Goal: Task Accomplishment & Management: Manage account settings

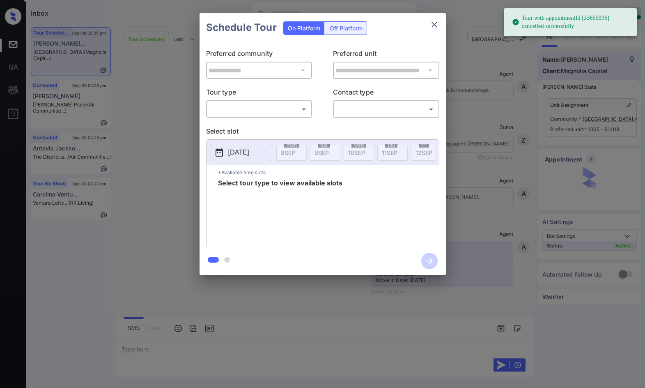
scroll to position [1424, 0]
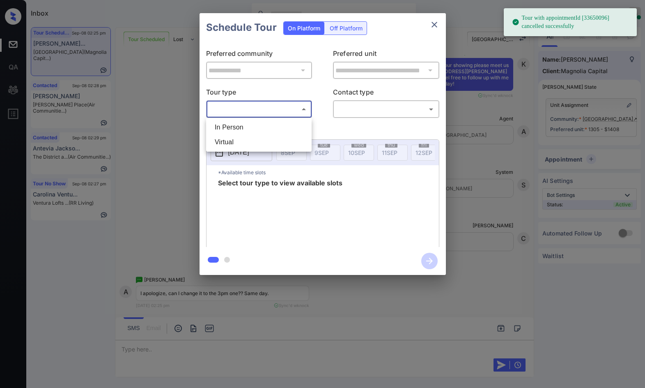
click at [258, 104] on body "Tour with appointmentId [33650096] cancelled successfully Inbox Jezcil Usanastr…" at bounding box center [322, 194] width 645 height 388
click at [257, 127] on li "In Person" at bounding box center [258, 127] width 101 height 15
type input "********"
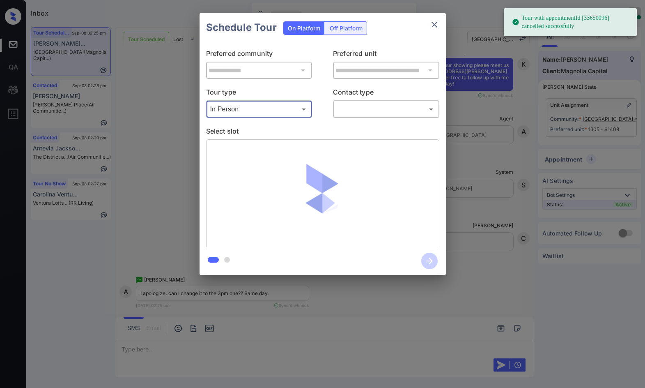
click at [354, 108] on body "Tour with appointmentId [33650096] cancelled successfully Inbox Jezcil Usanastr…" at bounding box center [322, 194] width 645 height 388
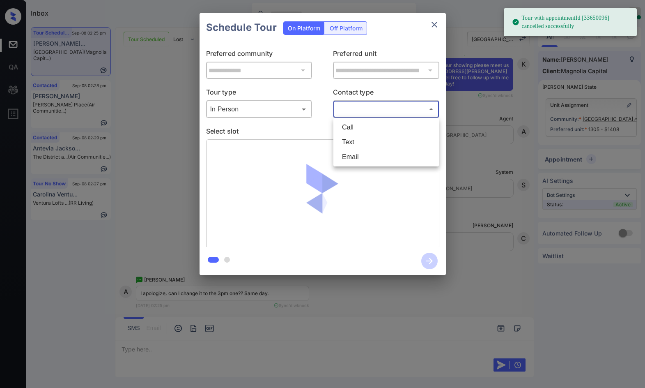
click at [364, 146] on li "Text" at bounding box center [386, 142] width 101 height 15
type input "****"
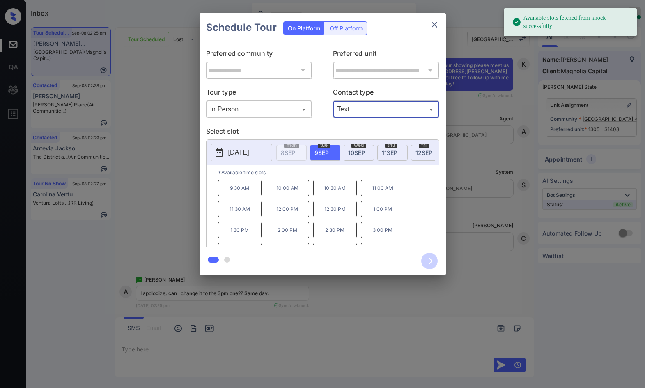
click at [355, 156] on div "wed 10 SEP" at bounding box center [359, 153] width 30 height 16
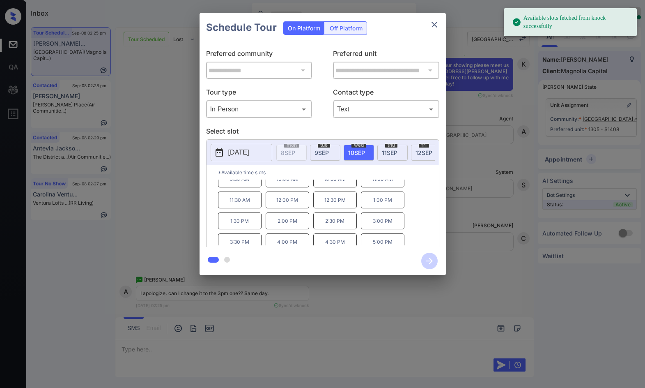
scroll to position [14, 0]
click at [368, 220] on p "3:00 PM" at bounding box center [383, 215] width 44 height 17
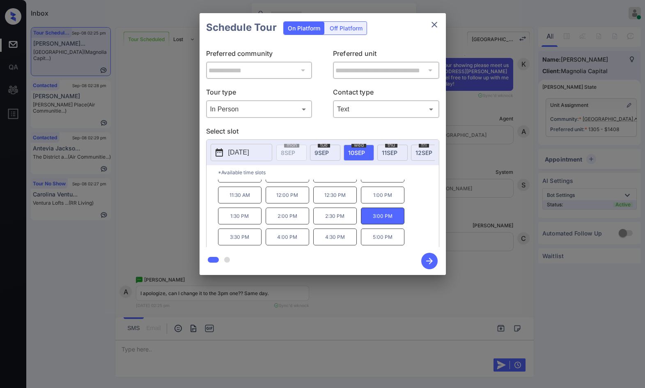
click at [431, 260] on icon "button" at bounding box center [430, 261] width 16 height 16
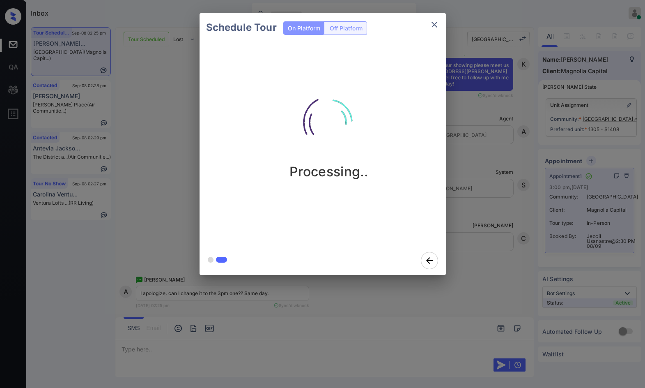
click at [201, 104] on div "Processing.." at bounding box center [330, 144] width 260 height 204
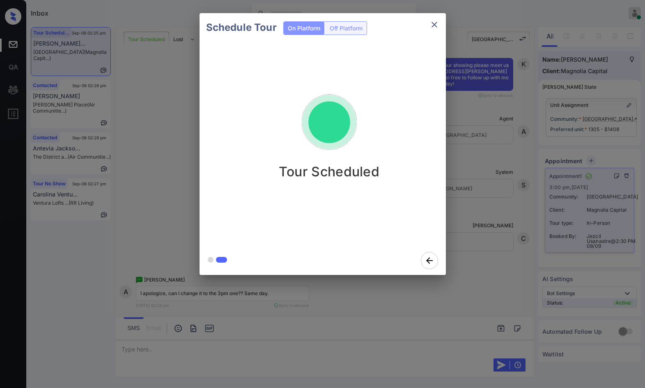
click at [431, 27] on icon "close" at bounding box center [435, 25] width 10 height 10
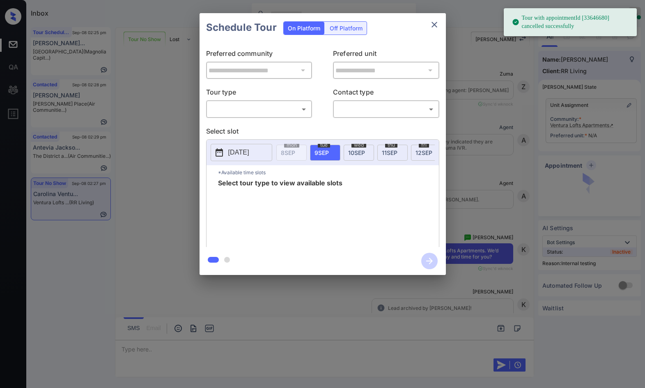
scroll to position [2503, 0]
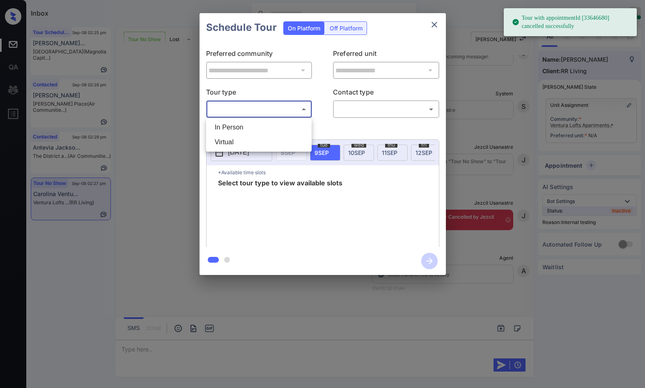
click at [244, 104] on body "Tour with appointmentId [33646680] cancelled successfully Inbox Jezcil Usanastr…" at bounding box center [322, 194] width 645 height 388
click at [241, 132] on li "In Person" at bounding box center [258, 127] width 101 height 15
type input "********"
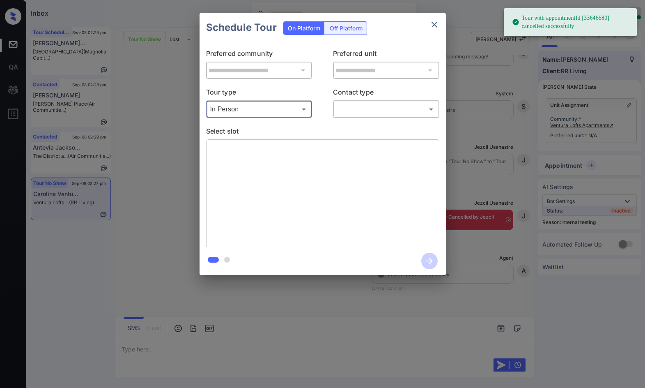
click at [398, 101] on div "​ ​" at bounding box center [386, 109] width 106 height 18
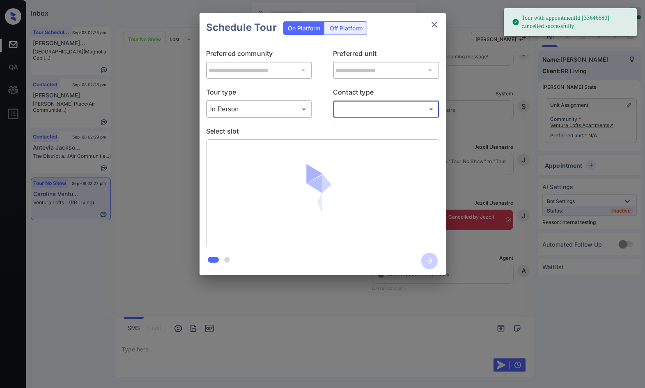
click at [376, 106] on body "Tour with appointmentId [33646680] cancelled successfully Inbox Jezcil Usanastr…" at bounding box center [322, 194] width 645 height 388
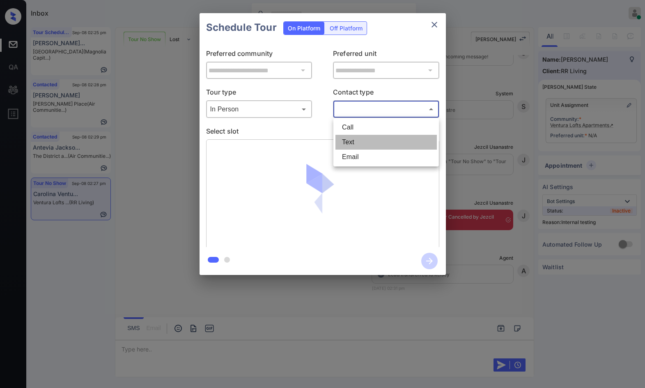
click at [383, 138] on li "Text" at bounding box center [386, 142] width 101 height 15
type input "****"
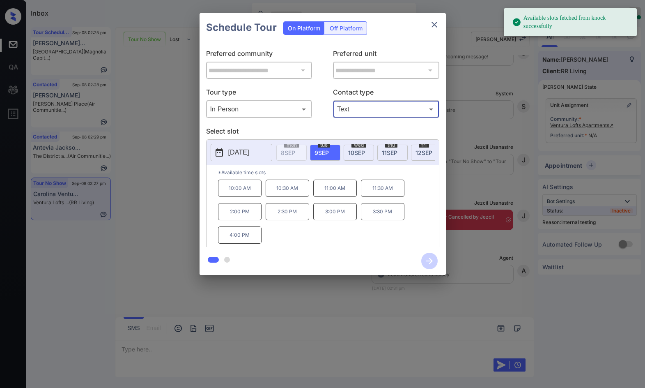
click at [381, 149] on div "thu 11 SEP" at bounding box center [393, 153] width 30 height 16
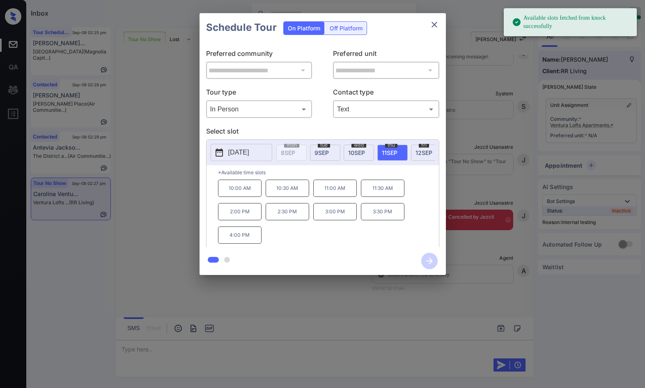
click at [360, 159] on div "wed 10 SEP" at bounding box center [359, 153] width 30 height 16
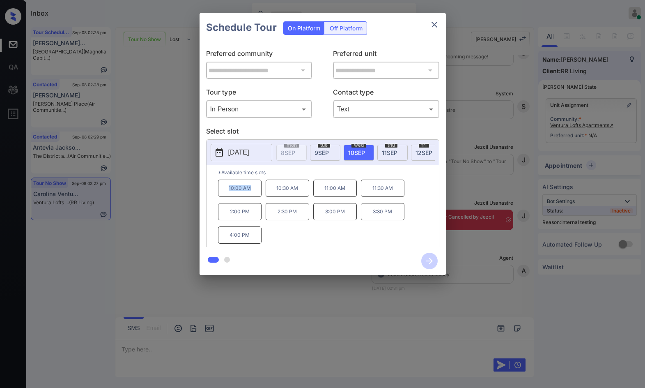
drag, startPoint x: 252, startPoint y: 193, endPoint x: 257, endPoint y: 193, distance: 4.9
click at [257, 193] on div "*Available time slots 10:00 AM 10:30 AM 11:00 AM 11:30 AM 2:00 PM 2:30 PM 3:00 …" at bounding box center [323, 207] width 233 height 84
copy p "10:00 AM"
click at [184, 194] on div "**********" at bounding box center [322, 144] width 645 height 288
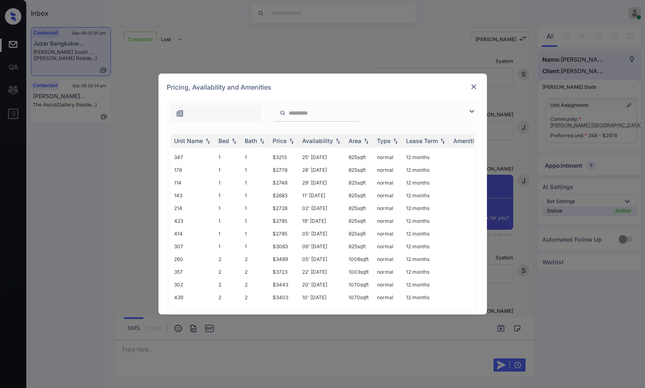
scroll to position [41, 0]
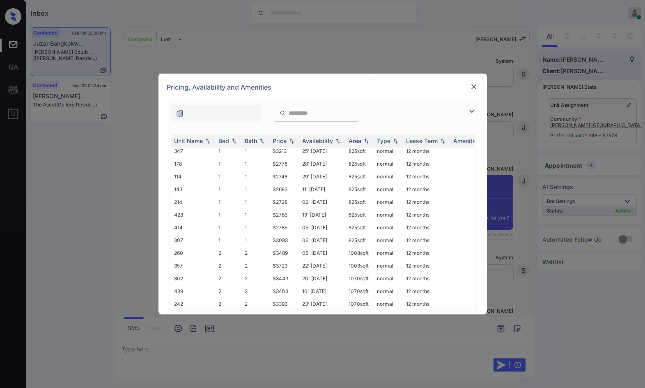
click at [472, 108] on img at bounding box center [472, 111] width 10 height 10
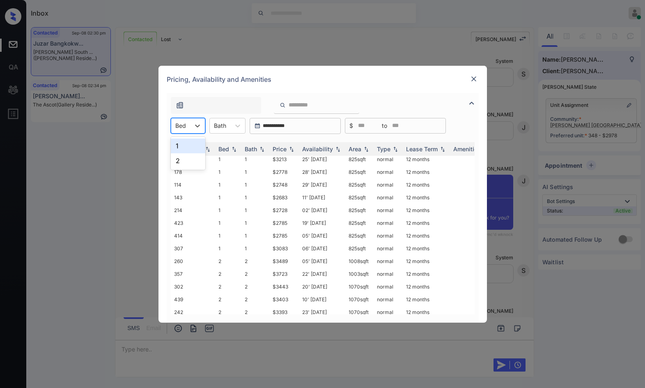
click at [177, 122] on div at bounding box center [180, 125] width 11 height 9
click at [184, 155] on div "2" at bounding box center [188, 160] width 35 height 15
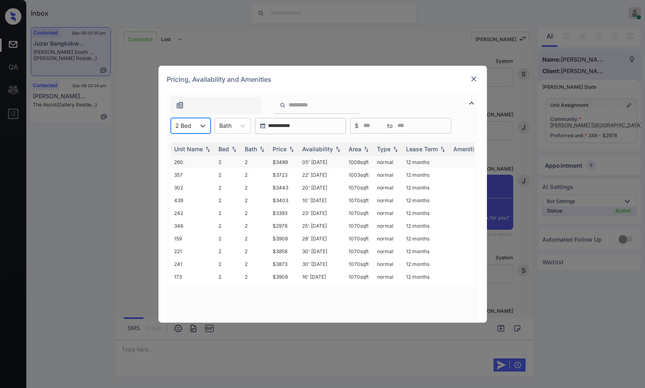
scroll to position [0, 0]
click at [287, 149] on div "Price" at bounding box center [284, 148] width 23 height 7
click at [288, 149] on img at bounding box center [292, 149] width 8 height 6
click at [474, 77] on img at bounding box center [474, 79] width 8 height 8
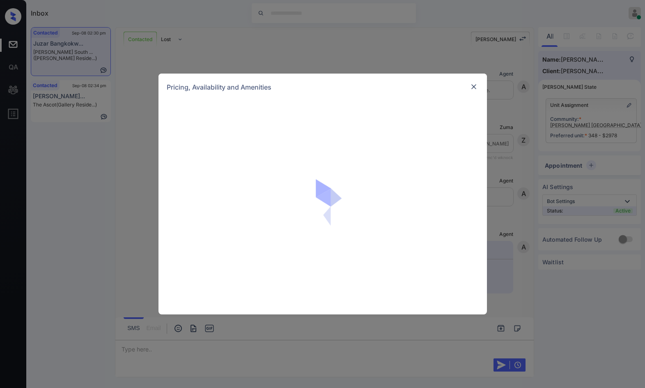
scroll to position [1143, 0]
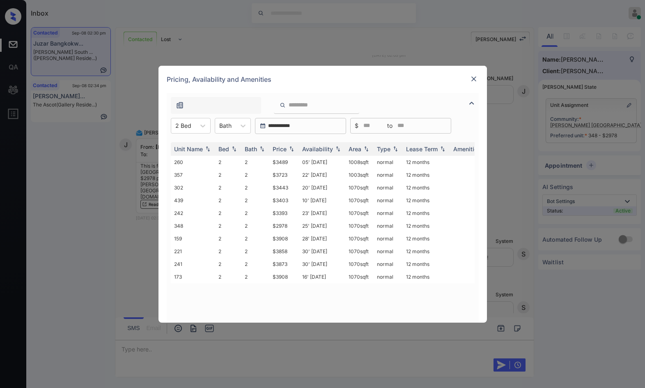
click at [472, 80] on img at bounding box center [474, 79] width 8 height 8
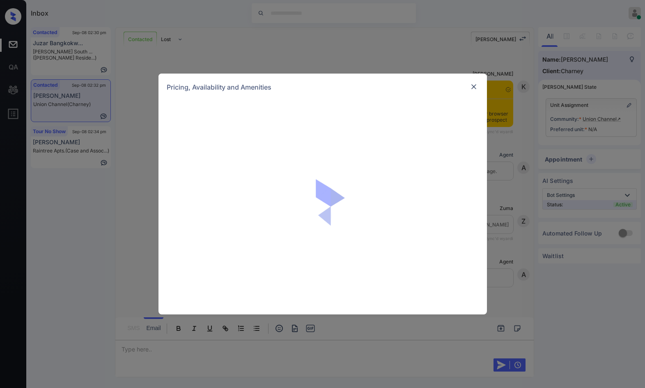
scroll to position [914, 0]
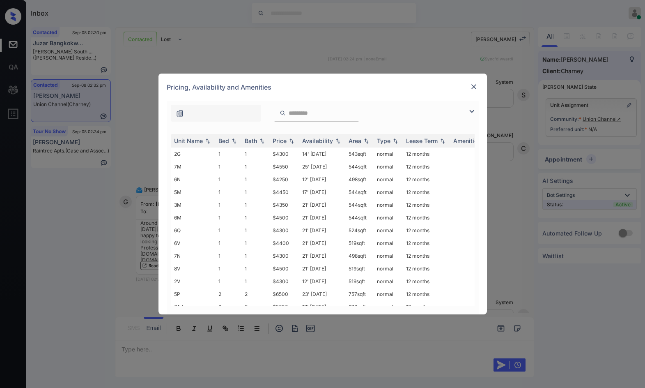
click at [475, 108] on img at bounding box center [472, 111] width 10 height 10
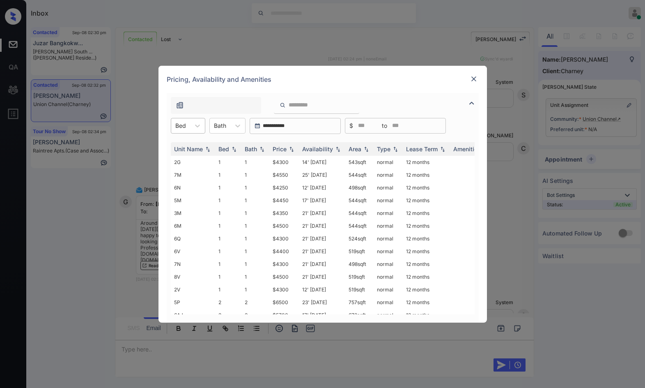
click at [185, 120] on div "Bed" at bounding box center [180, 126] width 19 height 12
click at [173, 150] on div "1" at bounding box center [188, 145] width 35 height 15
click at [290, 148] on img at bounding box center [292, 149] width 8 height 6
drag, startPoint x: 286, startPoint y: 162, endPoint x: 296, endPoint y: 162, distance: 10.3
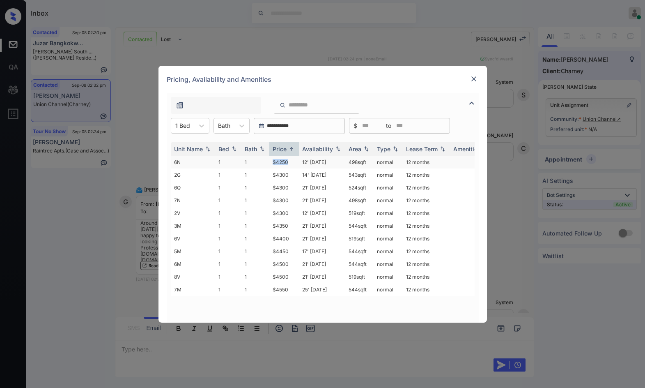
click at [296, 162] on td "$4250" at bounding box center [285, 162] width 30 height 13
drag, startPoint x: 295, startPoint y: 162, endPoint x: 336, endPoint y: 143, distance: 45.2
click at [295, 162] on td "$4250" at bounding box center [285, 162] width 30 height 13
click at [284, 162] on td "$4250" at bounding box center [285, 162] width 30 height 13
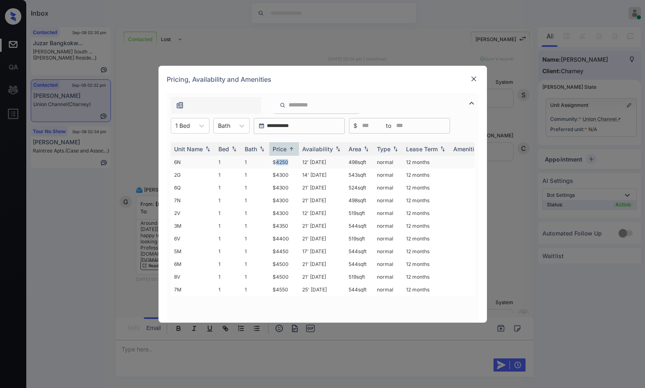
click at [284, 162] on td "$4250" at bounding box center [285, 162] width 30 height 13
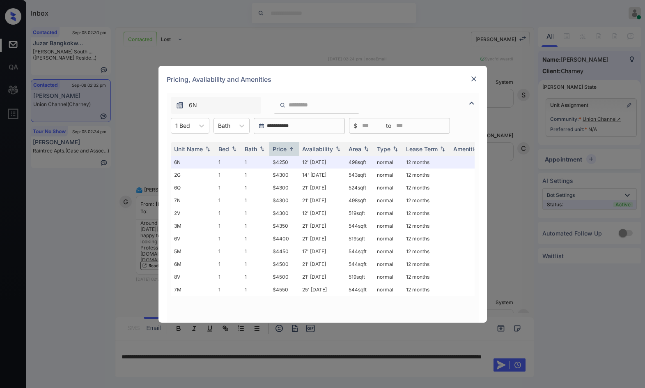
click at [473, 74] on div at bounding box center [474, 79] width 10 height 10
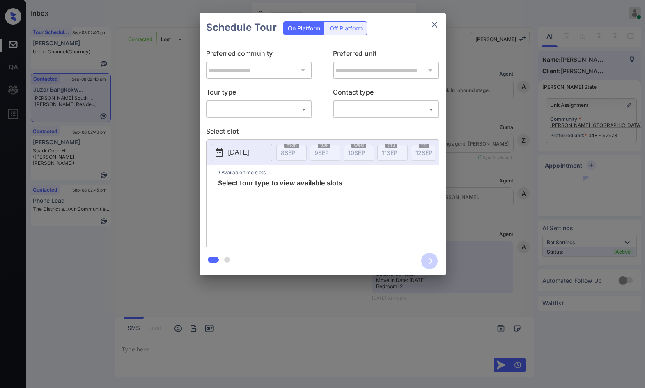
click at [275, 108] on body "Inbox Jezcil Usanastre Online Set yourself offline Set yourself on break Profil…" at bounding box center [322, 194] width 645 height 388
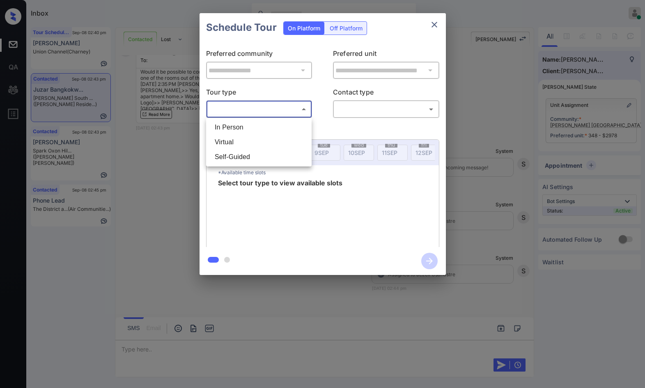
click at [258, 127] on li "In Person" at bounding box center [258, 127] width 101 height 15
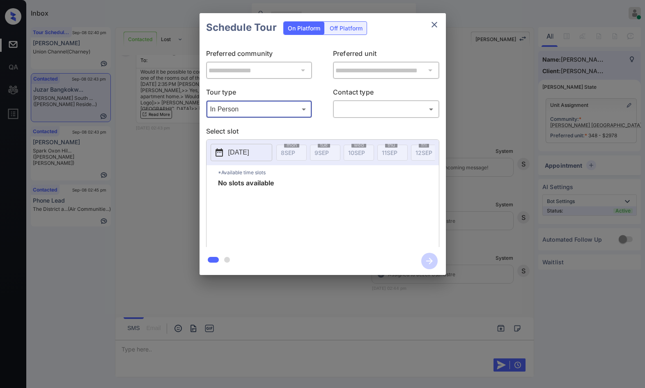
type input "********"
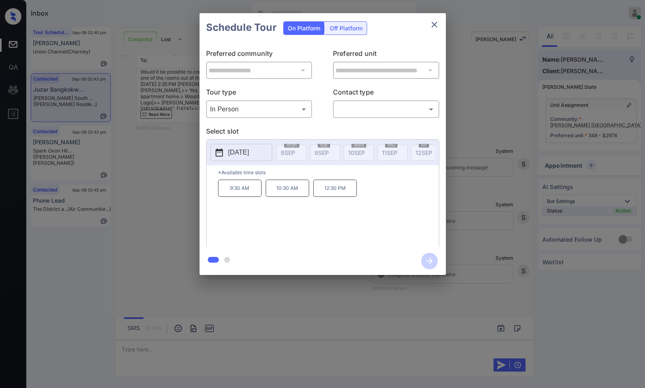
click at [245, 150] on p "2025-09-30" at bounding box center [238, 153] width 21 height 10
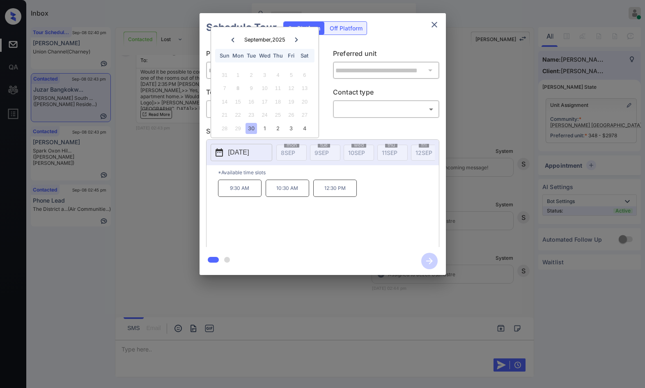
click at [118, 199] on div "**********" at bounding box center [322, 144] width 645 height 288
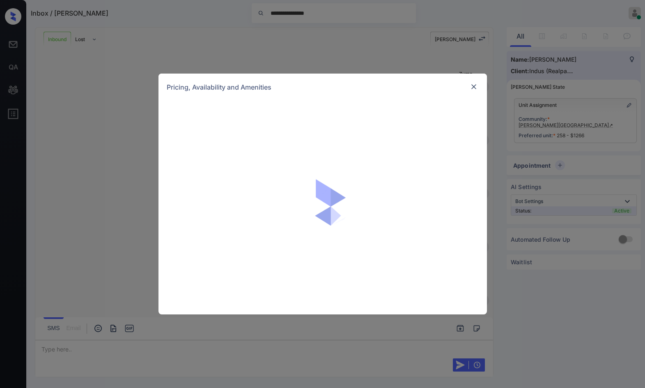
scroll to position [878, 0]
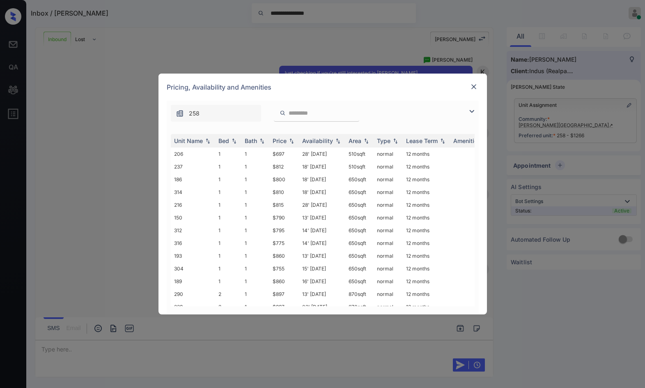
click at [471, 113] on img at bounding box center [472, 111] width 10 height 10
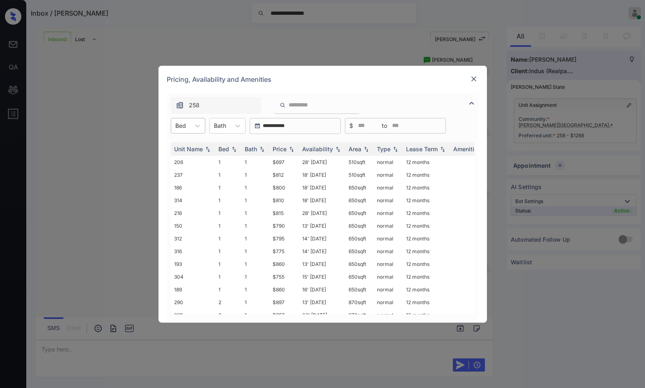
click at [173, 128] on div "Bed" at bounding box center [180, 126] width 19 height 12
click at [182, 183] on div "1 2 3" at bounding box center [188, 161] width 35 height 48
click at [199, 174] on div "3" at bounding box center [188, 175] width 35 height 15
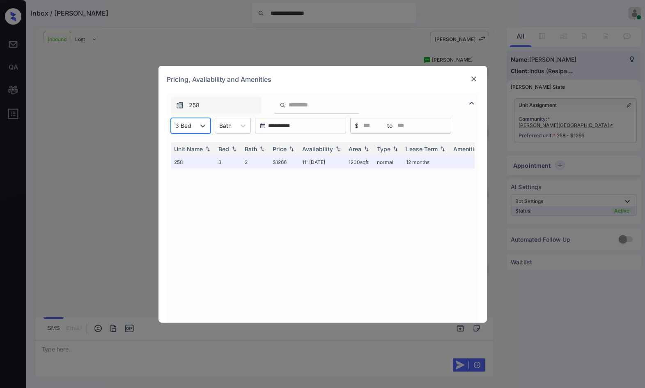
click at [556, 132] on div "**********" at bounding box center [322, 194] width 645 height 388
click at [280, 164] on td "$1266" at bounding box center [285, 162] width 30 height 13
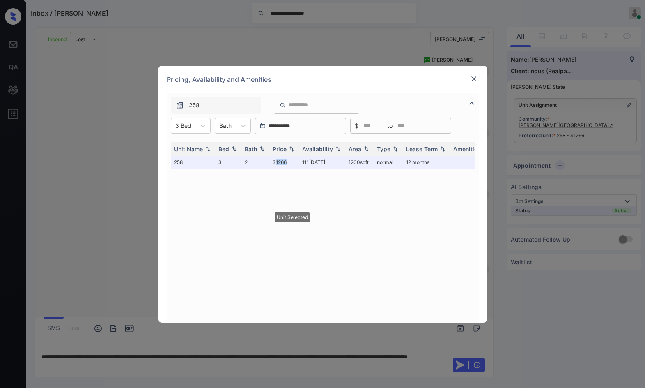
click at [477, 80] on img at bounding box center [474, 79] width 8 height 8
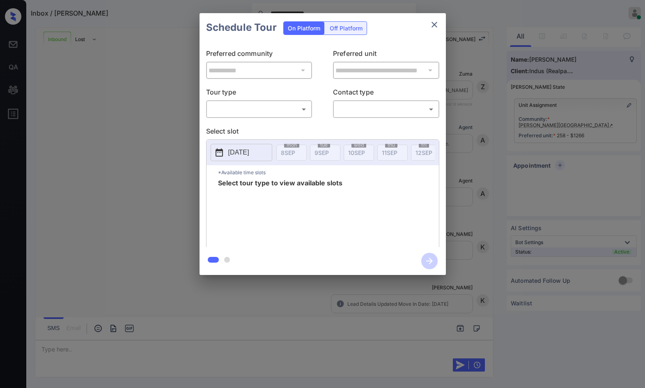
scroll to position [984, 0]
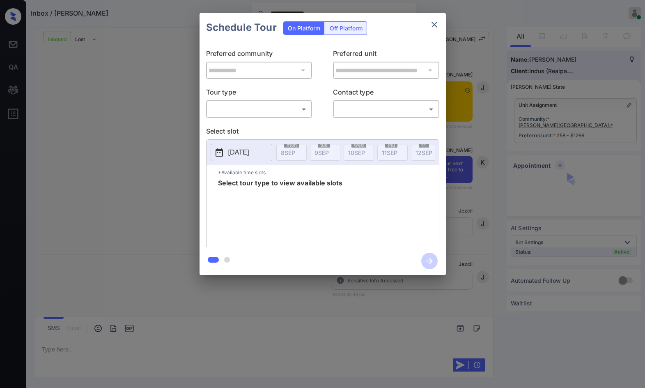
click at [275, 111] on body "**********" at bounding box center [322, 194] width 645 height 388
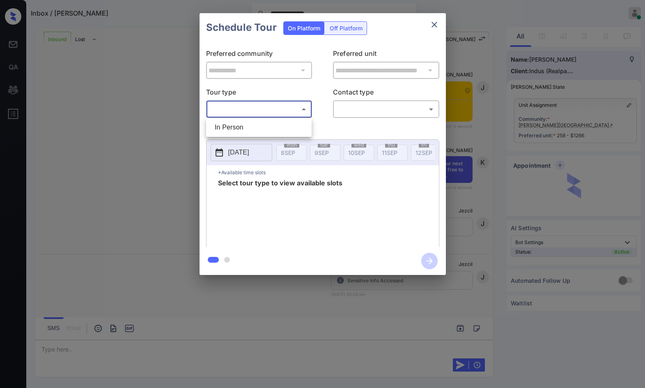
click at [255, 131] on li "In Person" at bounding box center [258, 127] width 101 height 15
type input "********"
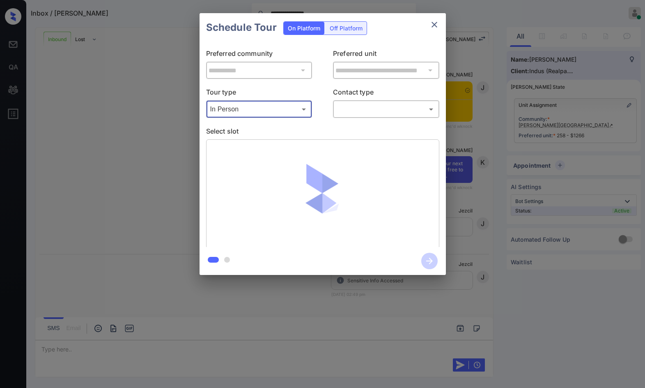
click at [359, 109] on body "**********" at bounding box center [322, 194] width 645 height 388
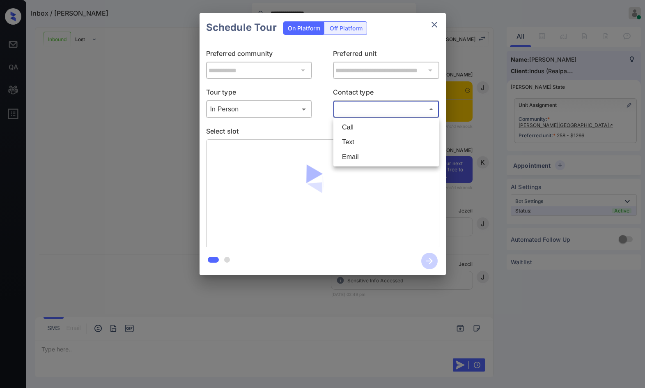
click at [364, 138] on li "Text" at bounding box center [386, 142] width 101 height 15
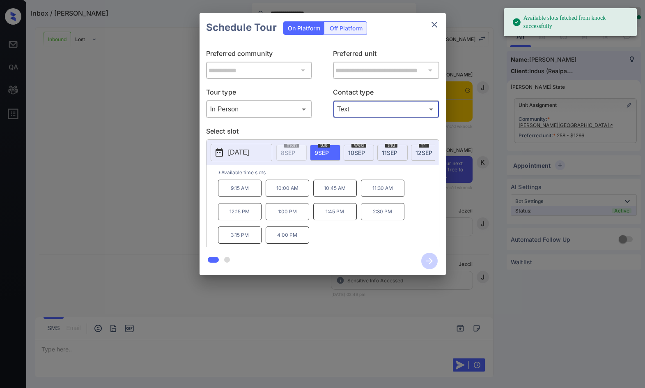
click at [377, 110] on body "**********" at bounding box center [322, 194] width 645 height 388
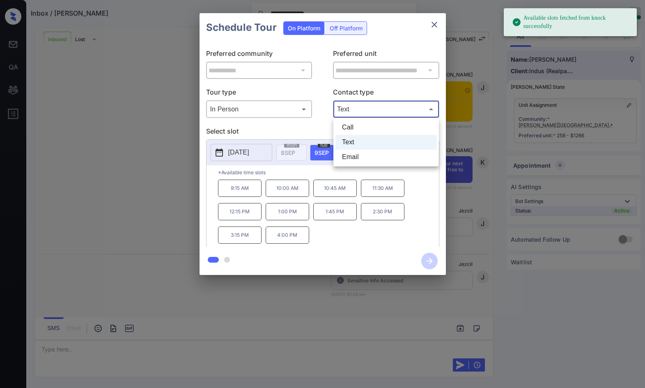
click at [369, 125] on li "Call" at bounding box center [386, 127] width 101 height 15
type input "****"
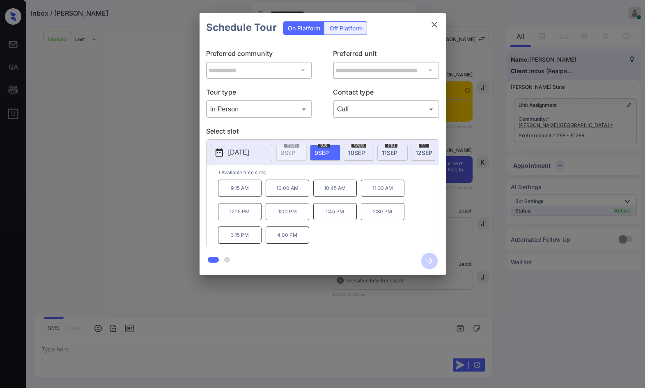
click at [329, 197] on p "10:45 AM" at bounding box center [335, 188] width 44 height 17
click at [426, 260] on icon "button" at bounding box center [430, 261] width 16 height 16
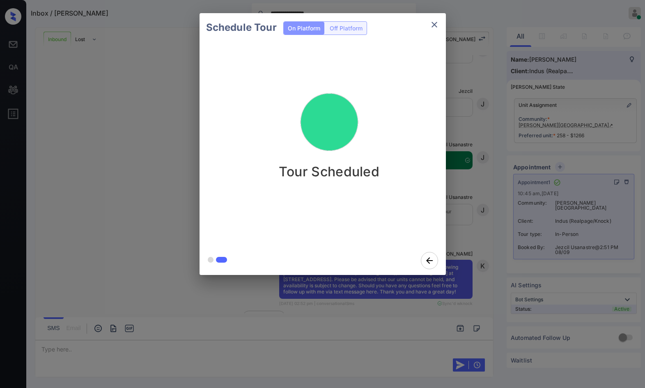
scroll to position [1166, 0]
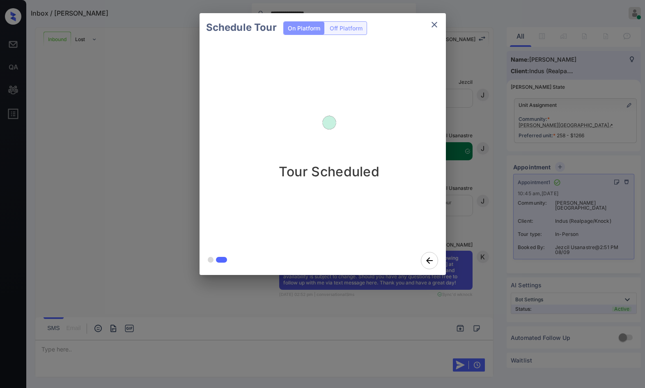
click at [460, 272] on div "Schedule Tour On Platform Off Platform Tour Scheduled" at bounding box center [322, 144] width 645 height 288
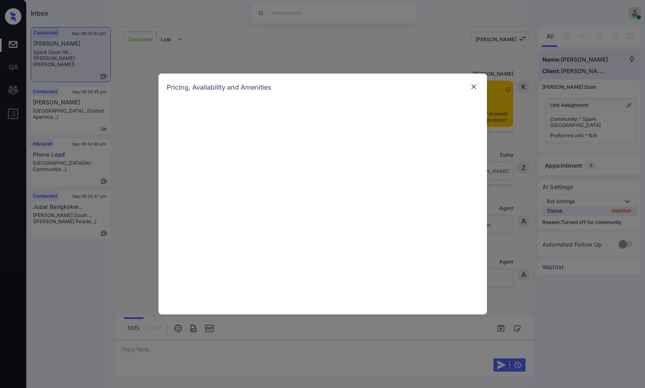
scroll to position [599, 0]
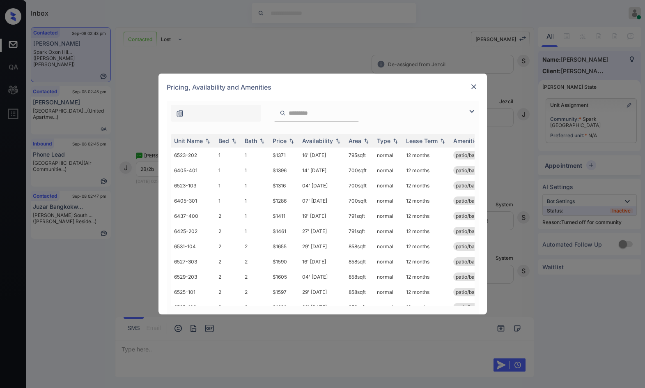
click at [471, 113] on img at bounding box center [472, 111] width 10 height 10
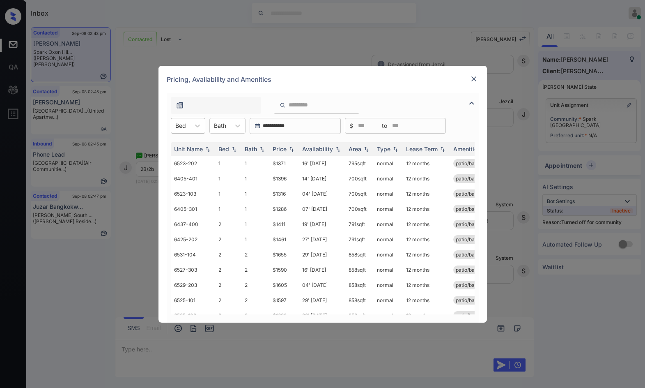
click at [184, 128] on div at bounding box center [180, 125] width 11 height 9
click at [180, 159] on div "2" at bounding box center [188, 160] width 35 height 15
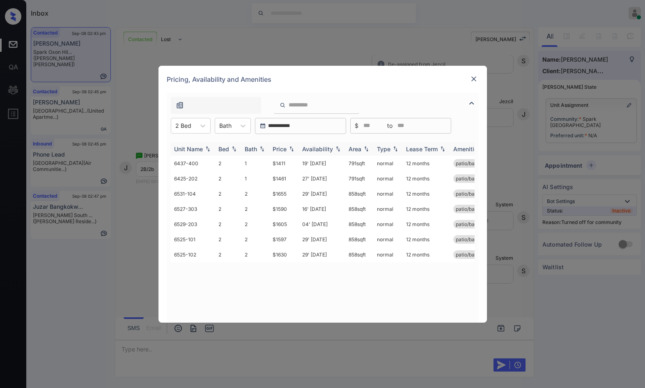
click at [292, 147] on img at bounding box center [292, 149] width 8 height 6
click at [292, 146] on img at bounding box center [292, 149] width 8 height 6
click at [296, 193] on tr "6527-303 2 2 $1590 16' Jul 25 858 sqft normal 12 months patio/balcony renovated" at bounding box center [385, 193] width 429 height 15
click at [296, 192] on td "$1590" at bounding box center [285, 193] width 30 height 15
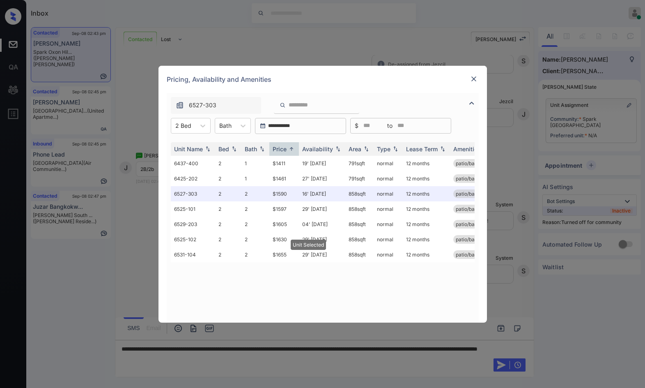
drag, startPoint x: 466, startPoint y: 82, endPoint x: 470, endPoint y: 80, distance: 4.2
click at [468, 81] on div "Pricing, Availability and Amenities" at bounding box center [323, 79] width 329 height 27
click at [470, 79] on img at bounding box center [474, 79] width 8 height 8
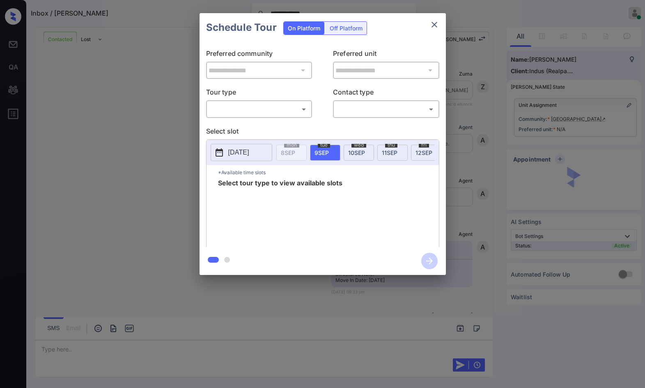
scroll to position [1151, 0]
click at [251, 113] on body "**********" at bounding box center [322, 194] width 645 height 388
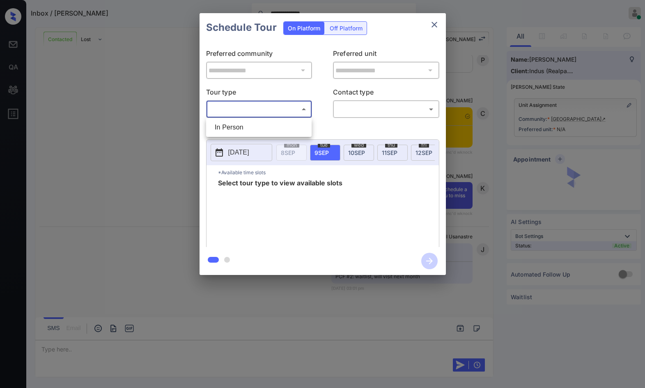
click at [254, 122] on li "In Person" at bounding box center [258, 127] width 101 height 15
type input "********"
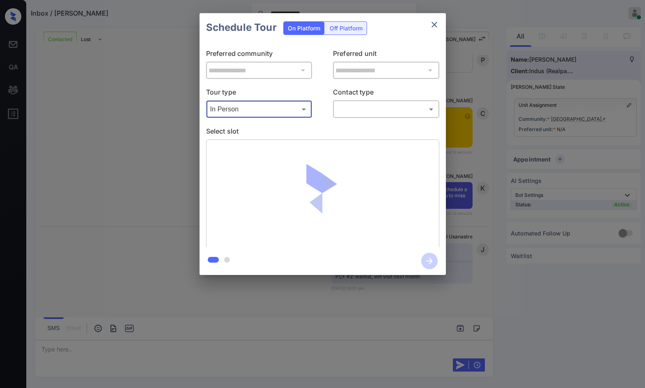
click at [353, 108] on body "**********" at bounding box center [322, 194] width 645 height 388
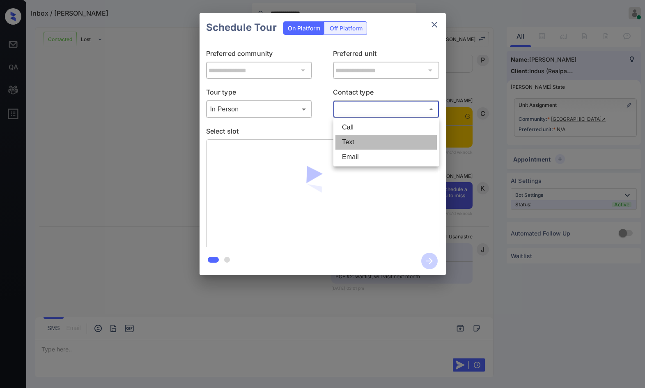
click at [353, 136] on li "Text" at bounding box center [386, 142] width 101 height 15
type input "****"
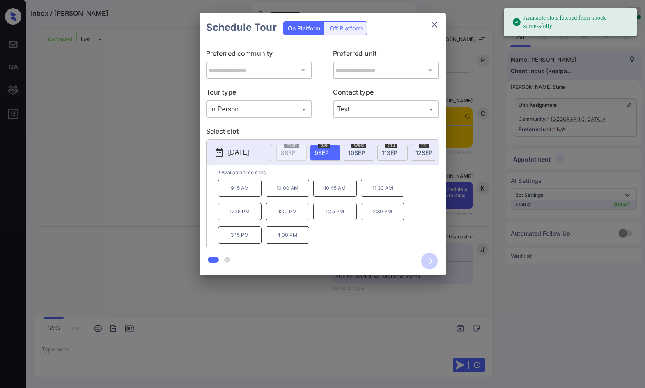
click at [261, 150] on button "2025-09-09" at bounding box center [242, 152] width 62 height 17
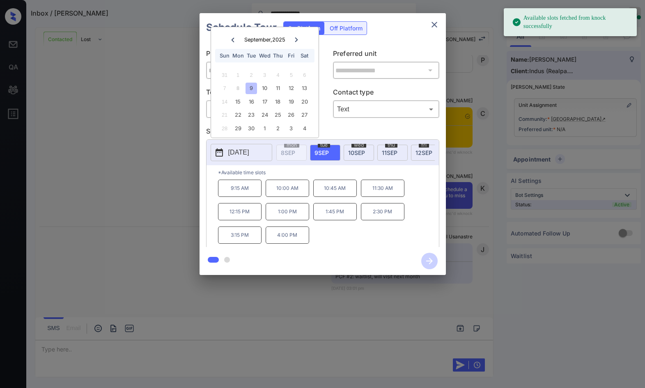
click at [297, 39] on icon at bounding box center [296, 39] width 3 height 5
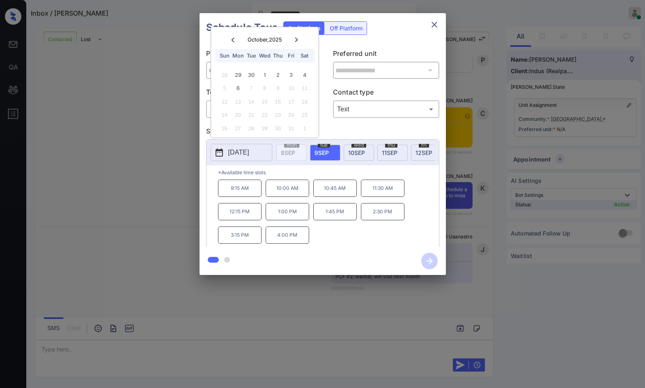
click at [443, 173] on div "**********" at bounding box center [323, 144] width 247 height 205
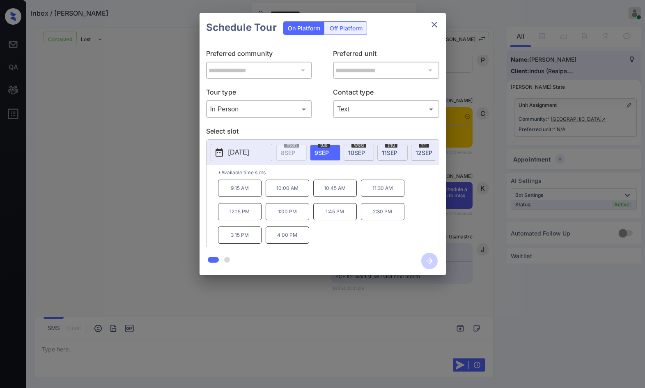
click at [461, 187] on div "**********" at bounding box center [322, 144] width 645 height 288
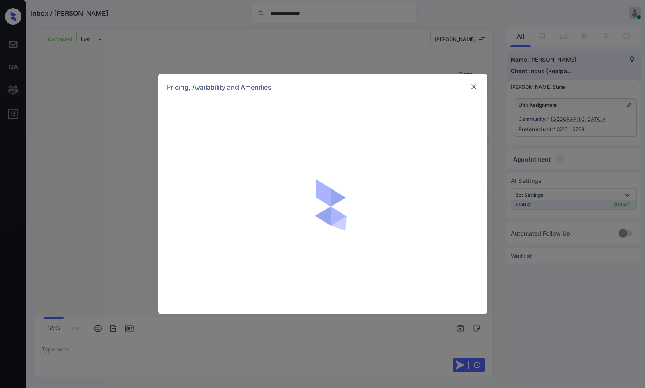
scroll to position [1744, 0]
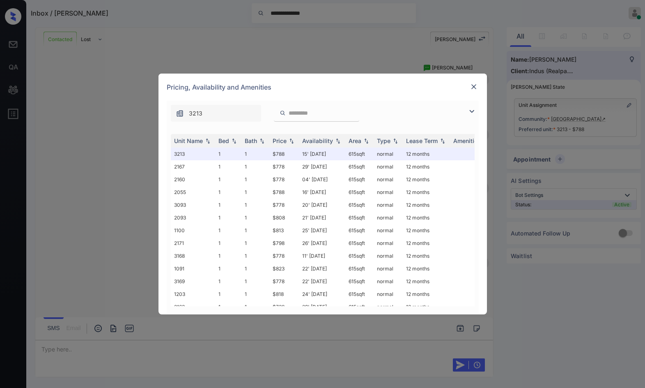
click at [471, 110] on img at bounding box center [472, 111] width 10 height 10
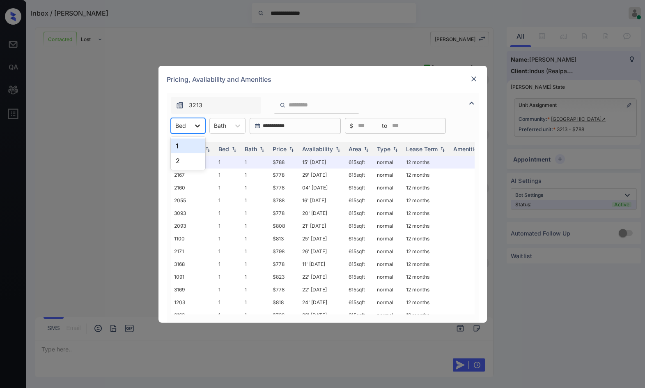
click at [194, 125] on icon at bounding box center [198, 126] width 8 height 8
click at [190, 146] on div "1" at bounding box center [188, 145] width 35 height 15
click at [291, 148] on img at bounding box center [292, 149] width 8 height 6
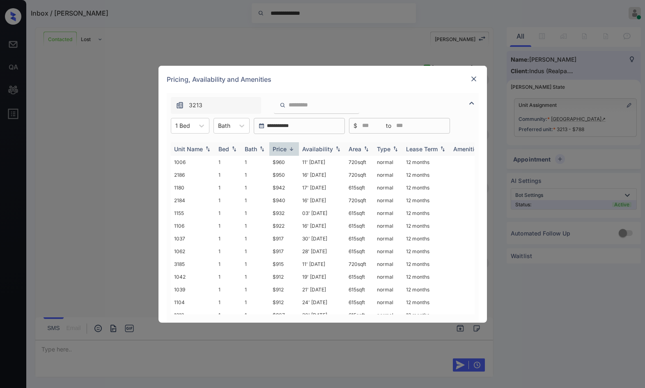
click at [291, 148] on img at bounding box center [292, 149] width 8 height 6
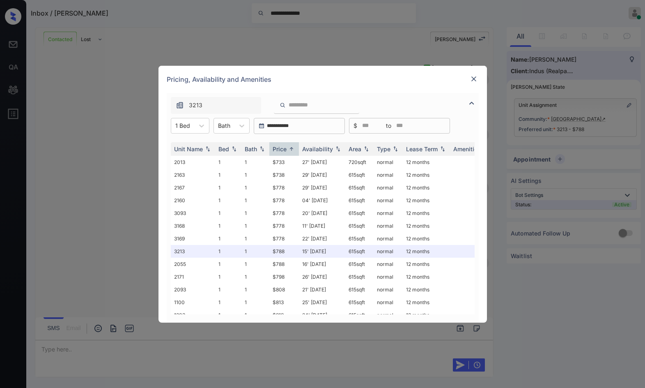
click at [478, 77] on img at bounding box center [474, 79] width 8 height 8
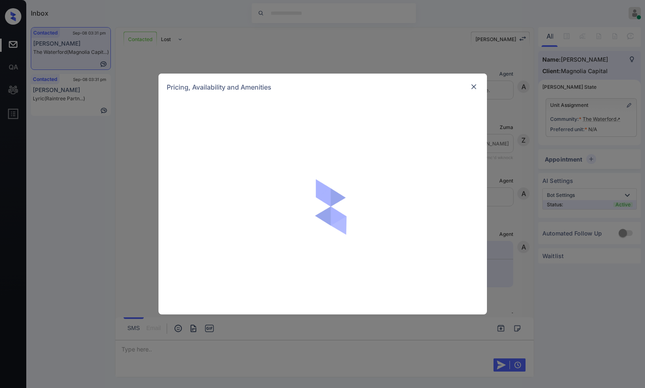
scroll to position [525, 0]
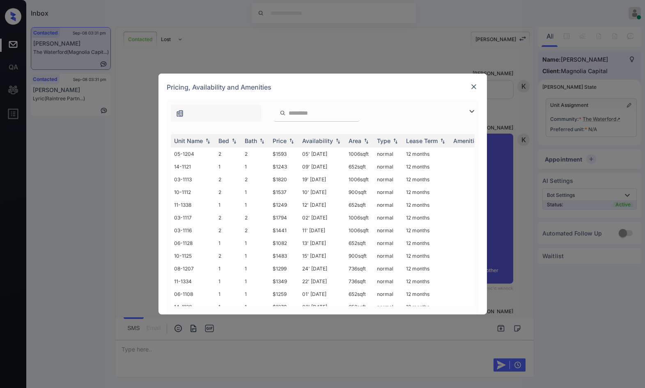
click at [470, 111] on img at bounding box center [472, 111] width 10 height 10
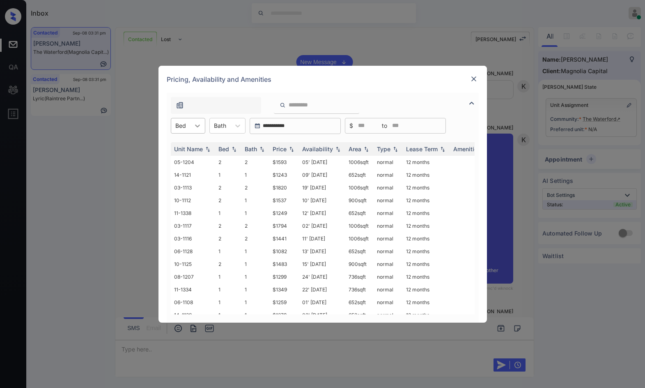
click at [194, 129] on icon at bounding box center [198, 126] width 8 height 8
click at [193, 154] on div "2" at bounding box center [188, 160] width 35 height 15
click at [193, 123] on div "2 Bed" at bounding box center [183, 126] width 24 height 12
click at [194, 143] on div "1" at bounding box center [191, 145] width 40 height 15
click at [290, 148] on img at bounding box center [292, 149] width 8 height 6
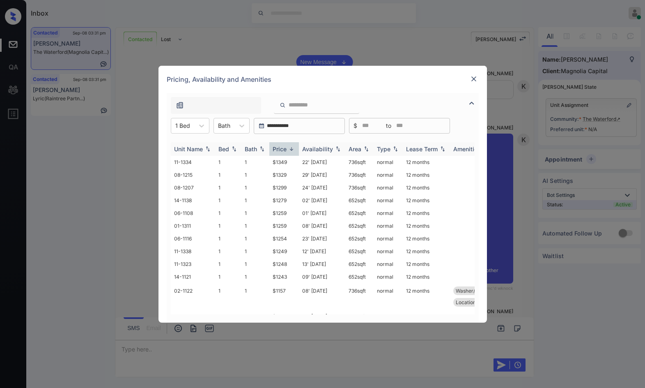
click at [290, 148] on img at bounding box center [292, 149] width 8 height 6
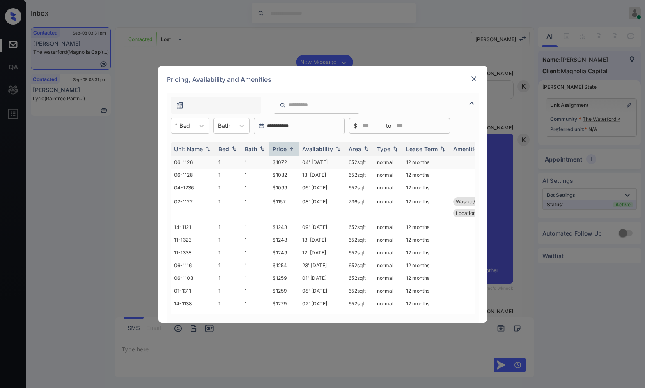
click at [278, 165] on td "$1072" at bounding box center [285, 162] width 30 height 13
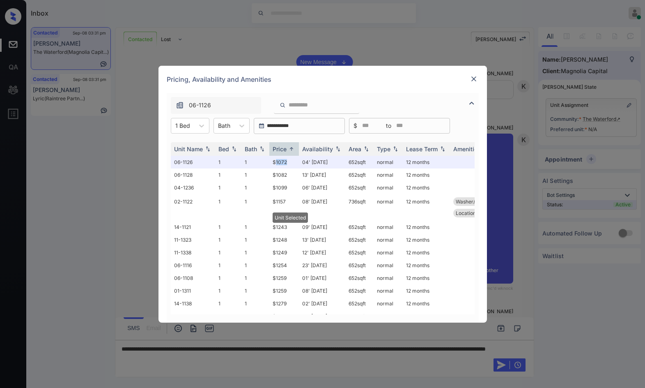
click at [474, 79] on img at bounding box center [474, 79] width 8 height 8
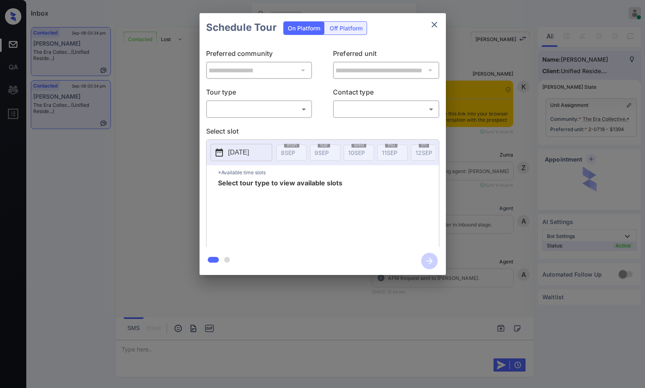
scroll to position [2208, 0]
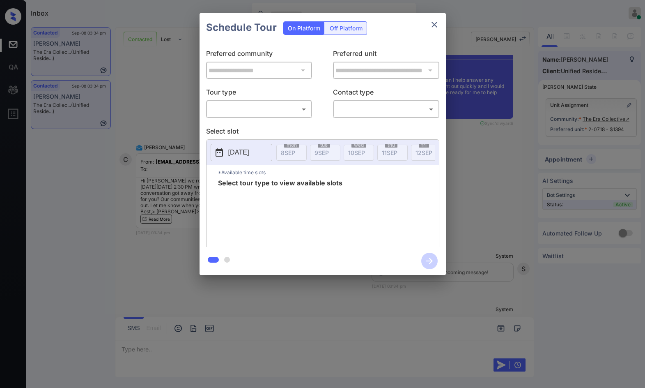
click at [278, 106] on body "Inbox Jezcil Usanastre Online Set yourself offline Set yourself on break Profil…" at bounding box center [322, 194] width 645 height 388
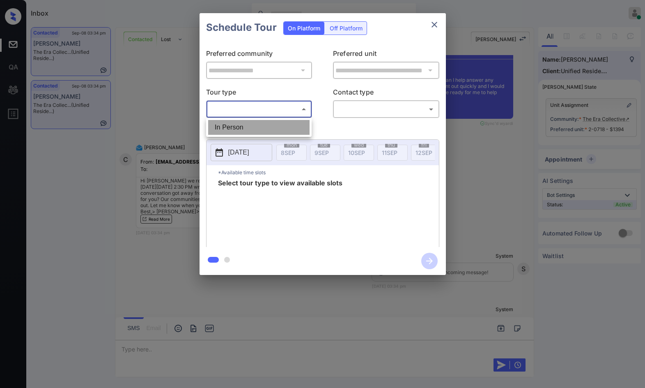
click at [267, 133] on li "In Person" at bounding box center [258, 127] width 101 height 15
type input "********"
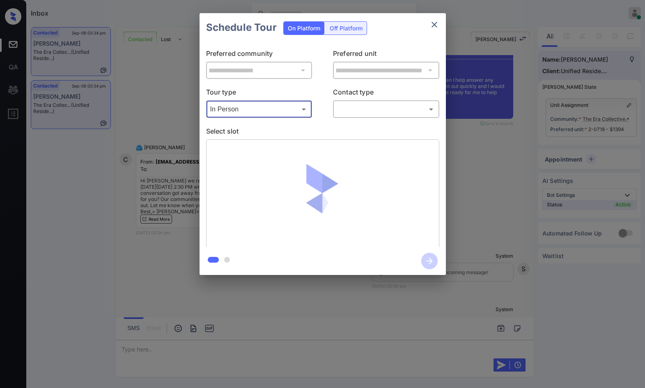
click at [355, 110] on body "Inbox Jezcil Usanastre Online Set yourself offline Set yourself on break Profil…" at bounding box center [322, 194] width 645 height 388
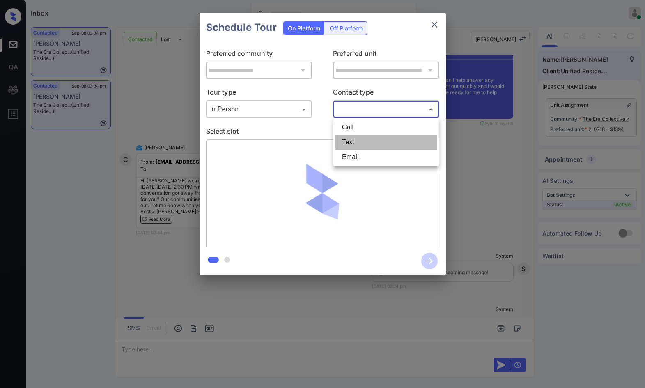
drag, startPoint x: 353, startPoint y: 143, endPoint x: 362, endPoint y: 157, distance: 16.6
click at [362, 157] on ul "Call Text Email" at bounding box center [387, 142] width 106 height 48
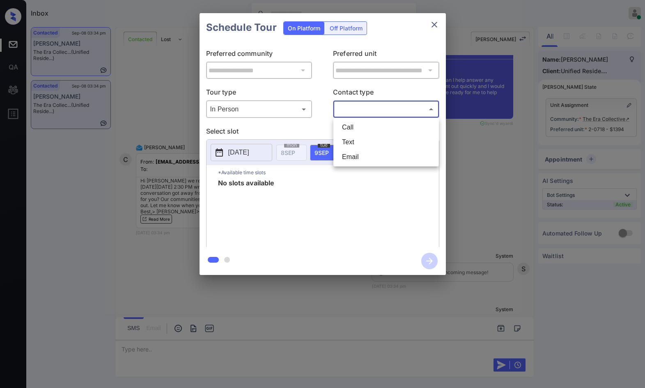
click at [362, 157] on li "Email" at bounding box center [386, 157] width 101 height 15
type input "*****"
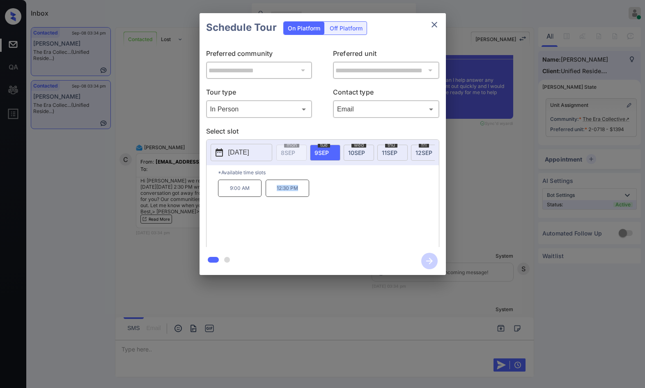
drag, startPoint x: 270, startPoint y: 195, endPoint x: 297, endPoint y: 194, distance: 28.0
click at [297, 194] on p "12:30 PM" at bounding box center [288, 188] width 44 height 17
copy p "12:30 PM"
click at [168, 205] on div "**********" at bounding box center [322, 144] width 645 height 288
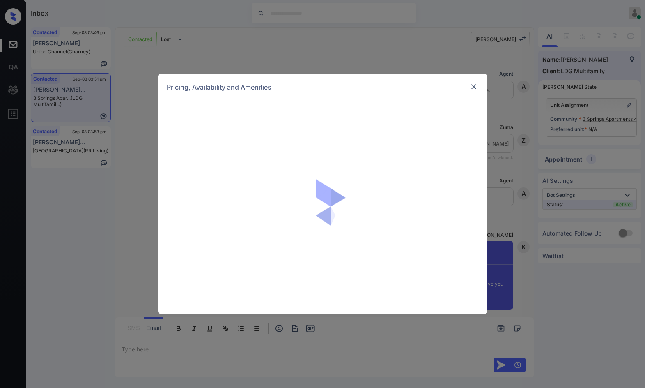
scroll to position [1010, 0]
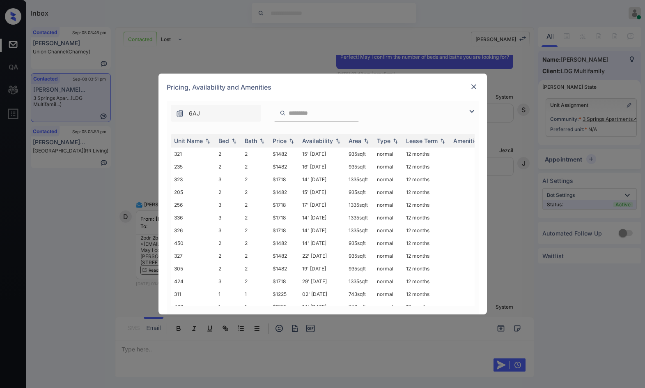
click at [471, 113] on img at bounding box center [472, 111] width 10 height 10
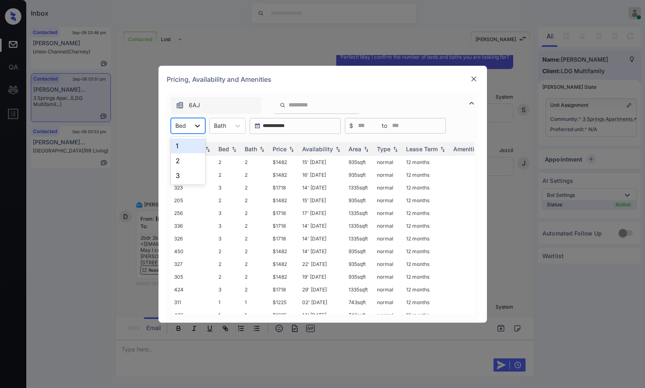
click at [191, 124] on div at bounding box center [197, 125] width 15 height 15
click at [183, 161] on div "2" at bounding box center [188, 160] width 35 height 15
click at [293, 150] on img at bounding box center [292, 149] width 8 height 6
click at [290, 152] on img at bounding box center [292, 149] width 8 height 6
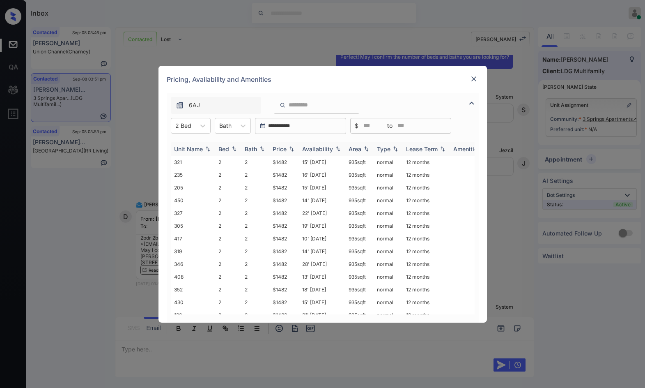
click at [290, 150] on img at bounding box center [292, 149] width 8 height 6
drag, startPoint x: 270, startPoint y: 161, endPoint x: 327, endPoint y: 162, distance: 56.7
click at [328, 162] on tr "321 2 2 $1482 15' Oct 25 935 sqft normal 12 months" at bounding box center [385, 162] width 429 height 13
click at [327, 162] on td "15' Oct 25" at bounding box center [322, 162] width 46 height 13
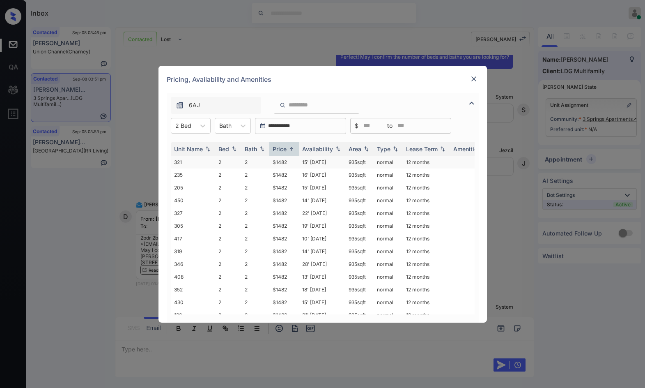
click at [327, 162] on td "15' Oct 25" at bounding box center [322, 162] width 46 height 13
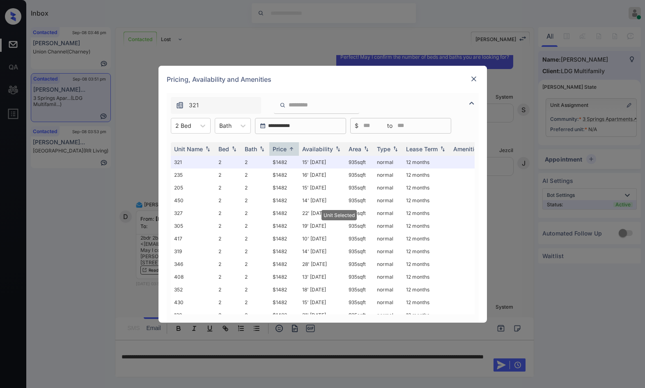
click at [474, 77] on img at bounding box center [474, 79] width 8 height 8
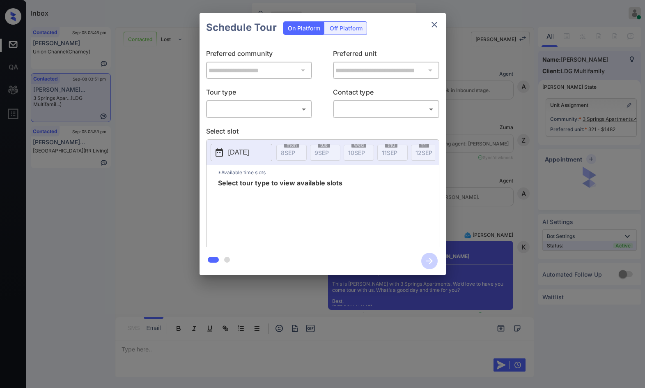
scroll to position [1394, 0]
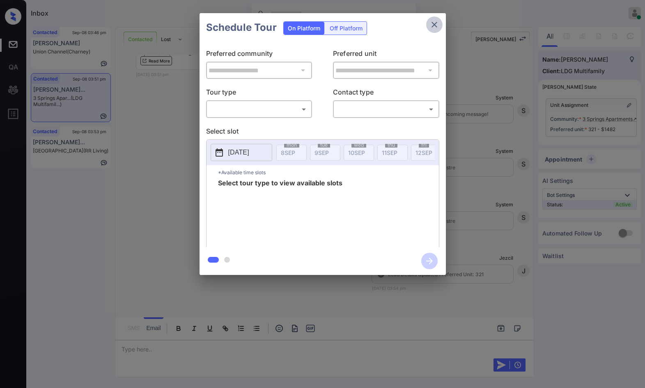
click at [433, 25] on icon "close" at bounding box center [435, 25] width 10 height 10
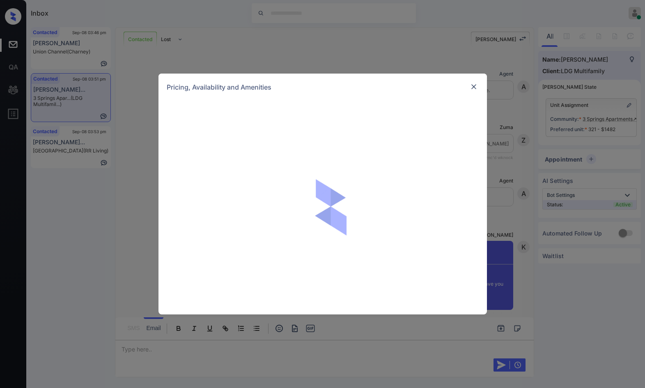
scroll to position [1394, 0]
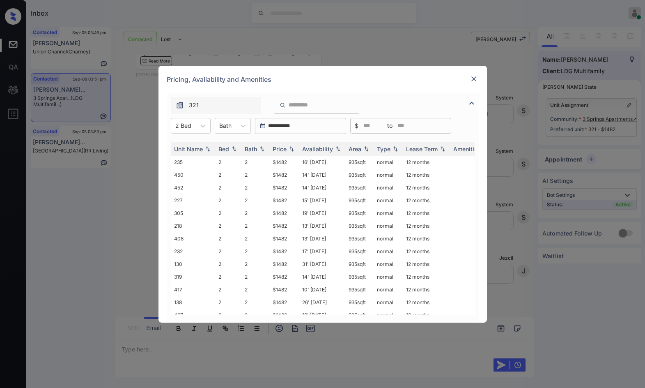
click at [472, 103] on img at bounding box center [472, 103] width 10 height 10
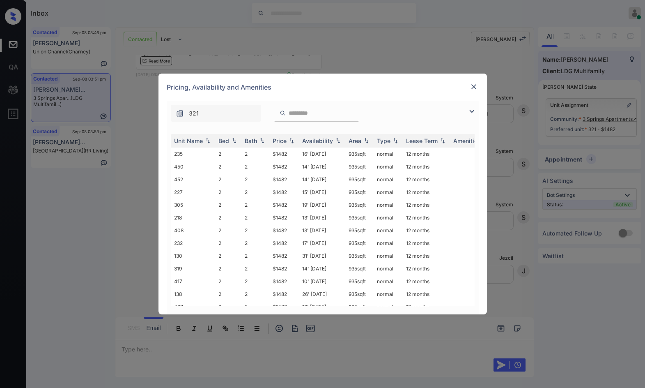
click at [470, 109] on img at bounding box center [472, 111] width 10 height 10
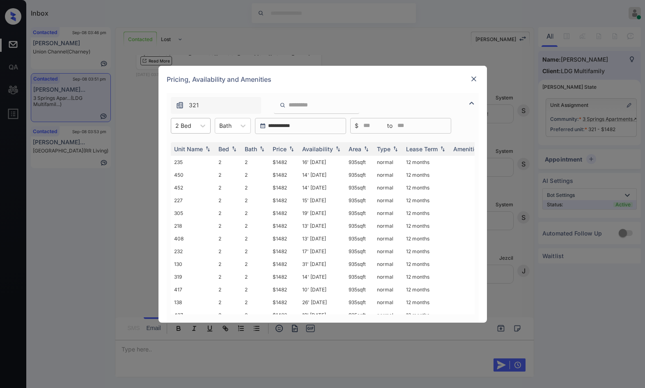
click at [171, 128] on div "2 Bed" at bounding box center [191, 126] width 40 height 16
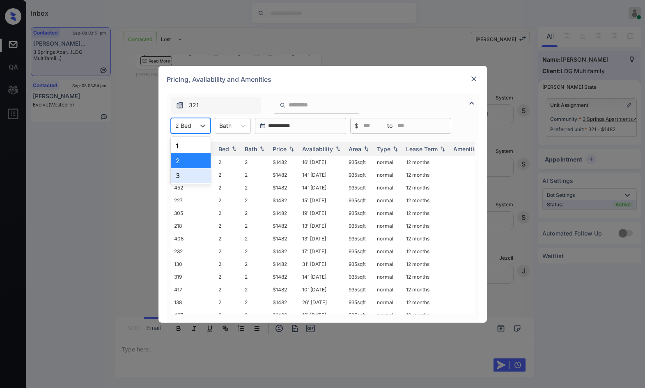
click at [182, 173] on div "3" at bounding box center [191, 175] width 40 height 15
click at [291, 147] on img at bounding box center [292, 149] width 8 height 6
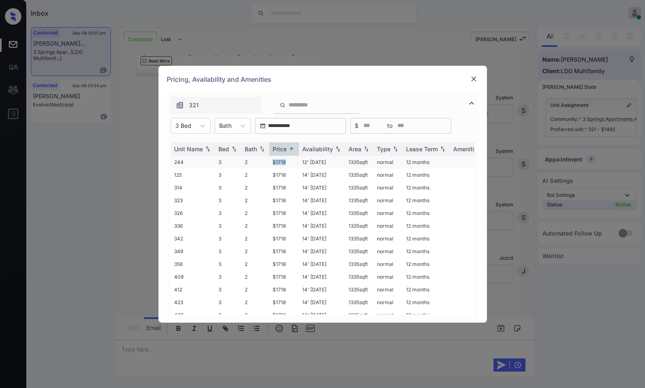
drag, startPoint x: 267, startPoint y: 162, endPoint x: 286, endPoint y: 161, distance: 18.9
click at [286, 161] on tr "244 3 2 $1718 12' Jul 25 1335 sqft normal 12 months" at bounding box center [385, 162] width 429 height 13
click at [286, 161] on td "$1718" at bounding box center [285, 162] width 30 height 13
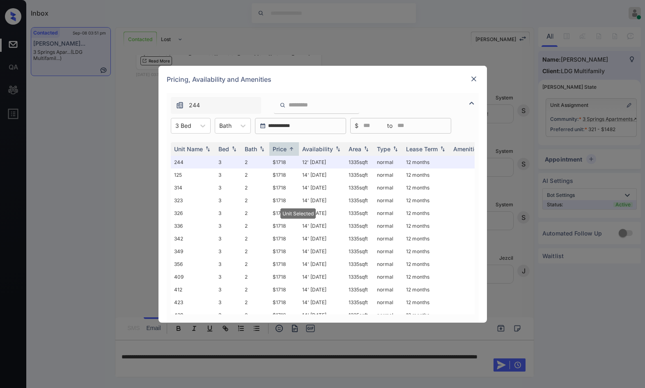
click at [470, 78] on img at bounding box center [474, 79] width 8 height 8
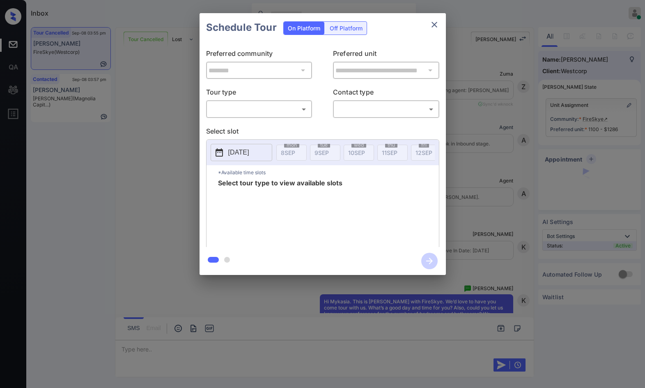
scroll to position [7105, 0]
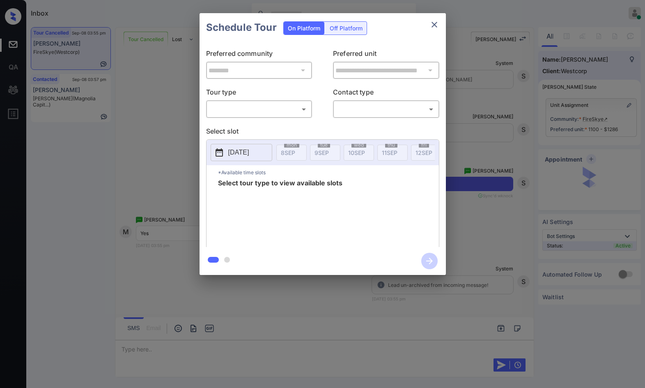
click at [215, 110] on body "Inbox Jezcil Usanastre Online Set yourself offline Set yourself on break Profil…" at bounding box center [322, 194] width 645 height 388
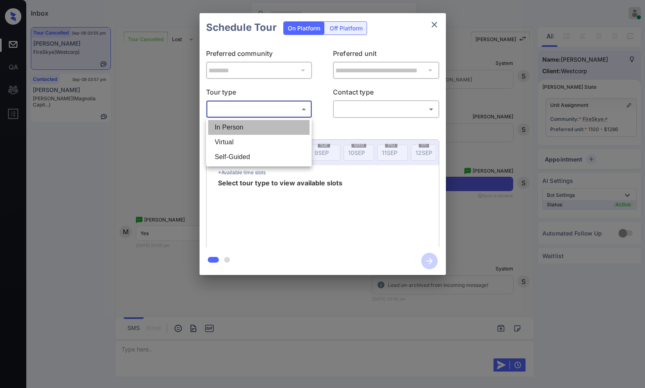
click at [217, 121] on li "In Person" at bounding box center [258, 127] width 101 height 15
type input "********"
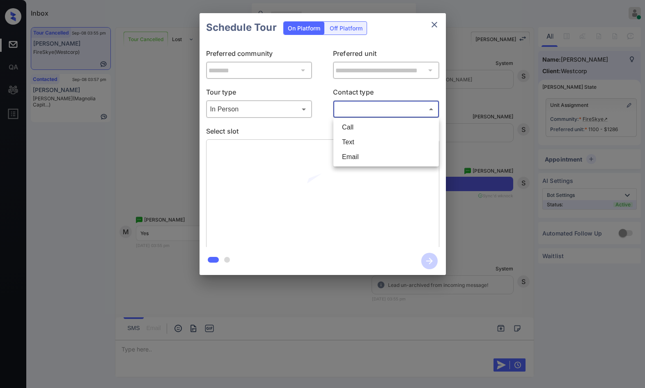
drag, startPoint x: 347, startPoint y: 106, endPoint x: 355, endPoint y: 121, distance: 17.1
click at [348, 106] on body "Inbox Jezcil Usanastre Online Set yourself offline Set yourself on break Profil…" at bounding box center [322, 194] width 645 height 388
click at [360, 149] on li "Text" at bounding box center [386, 142] width 101 height 15
type input "****"
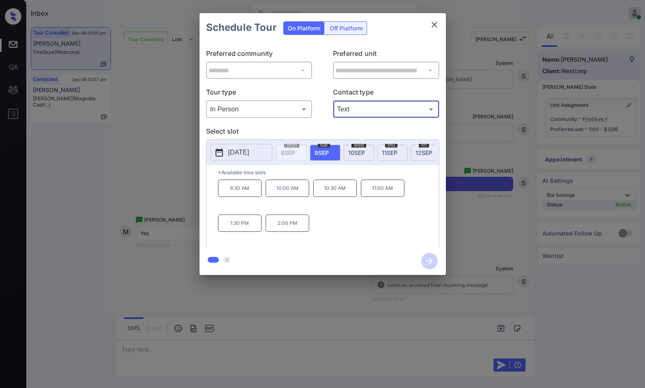
click at [180, 188] on div "**********" at bounding box center [322, 144] width 645 height 288
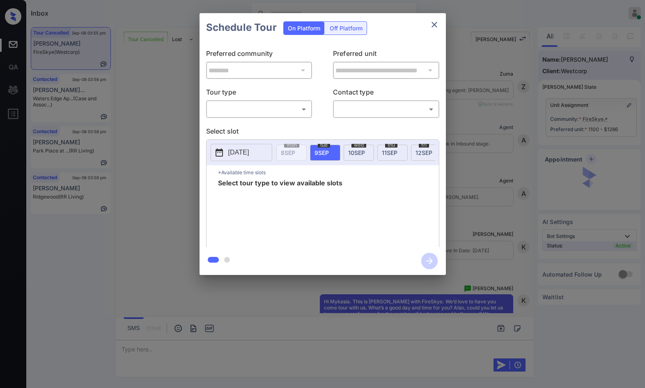
scroll to position [7235, 0]
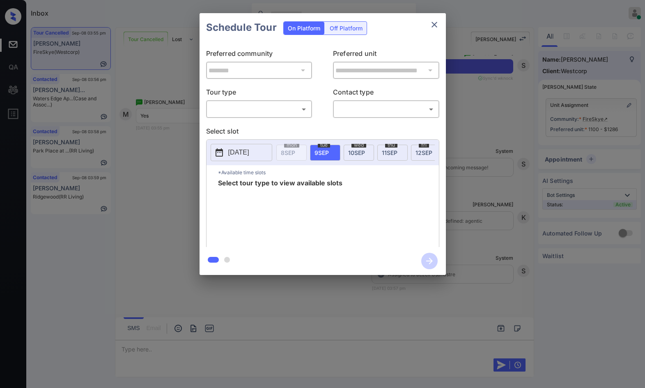
click at [275, 116] on div "​ ​" at bounding box center [259, 109] width 106 height 18
click at [279, 112] on body "Inbox Jezcil Usanastre Online Set yourself offline Set yourself on break Profil…" at bounding box center [322, 194] width 645 height 388
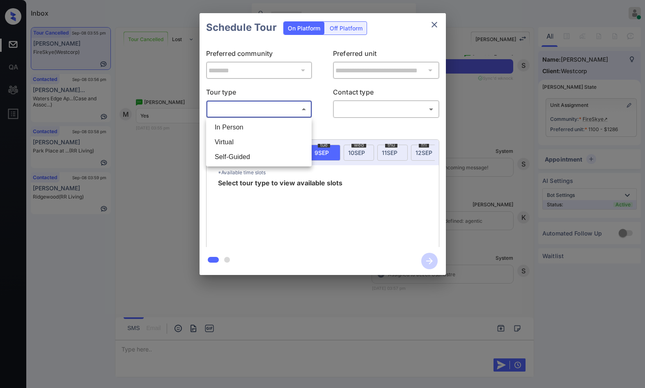
click at [279, 129] on li "In Person" at bounding box center [258, 127] width 101 height 15
type input "********"
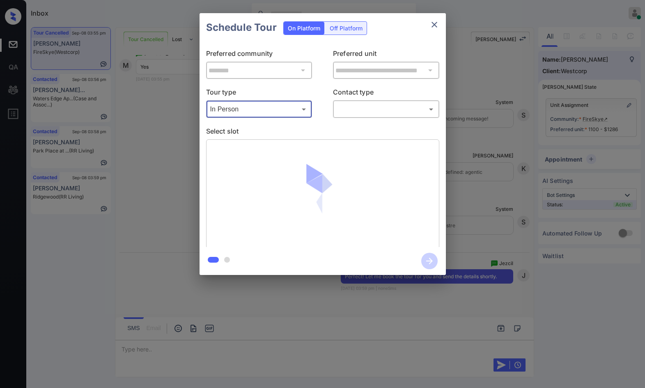
click at [343, 107] on body "Inbox Jezcil Usanastre Online Set yourself offline Set yourself on break Profil…" at bounding box center [322, 194] width 645 height 388
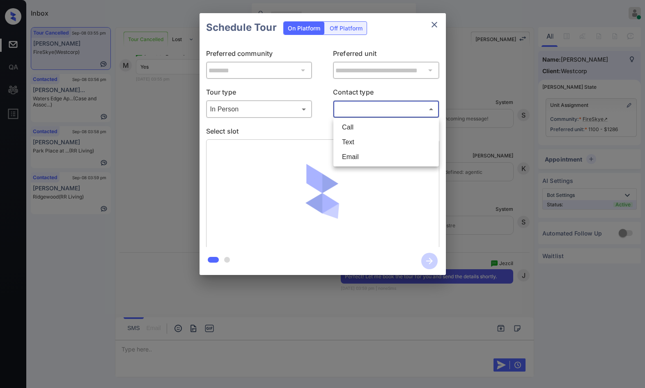
click at [355, 147] on li "Text" at bounding box center [386, 142] width 101 height 15
type input "****"
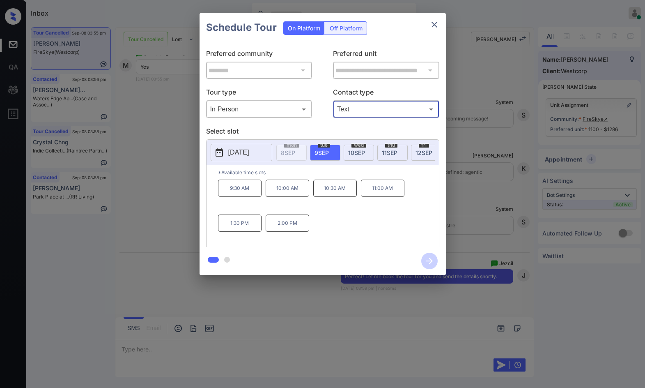
click at [230, 229] on p "1:30 PM" at bounding box center [240, 222] width 44 height 17
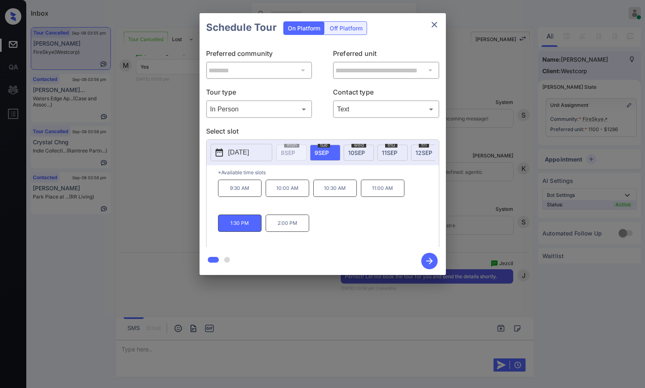
click at [428, 261] on icon "button" at bounding box center [429, 261] width 7 height 7
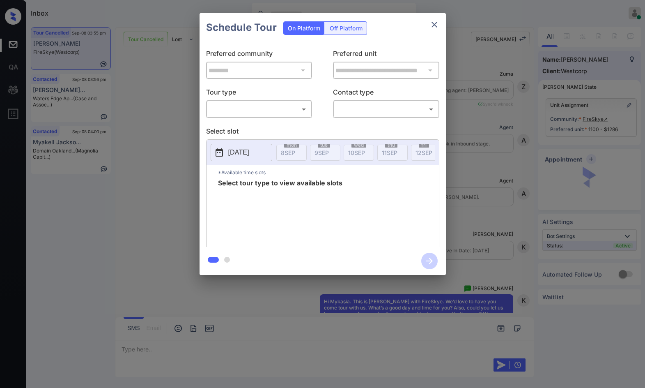
scroll to position [7284, 0]
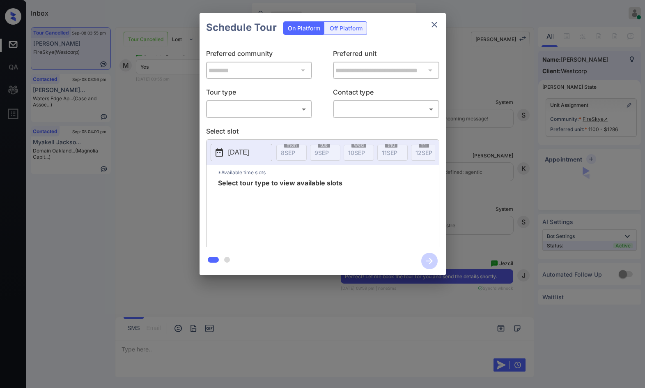
click at [227, 101] on div "​ ​" at bounding box center [259, 109] width 106 height 18
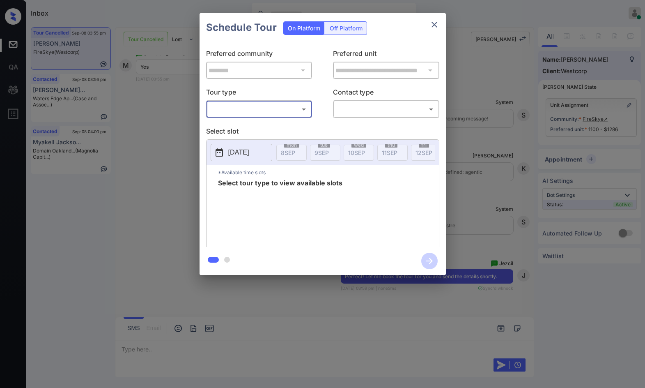
click at [230, 111] on body "Inbox Jezcil Usanastre Online Set yourself offline Set yourself on break Profil…" at bounding box center [322, 194] width 645 height 388
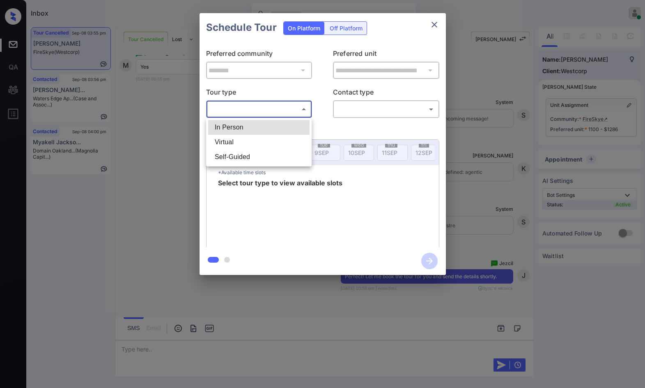
click at [243, 126] on li "In Person" at bounding box center [258, 127] width 101 height 15
type input "********"
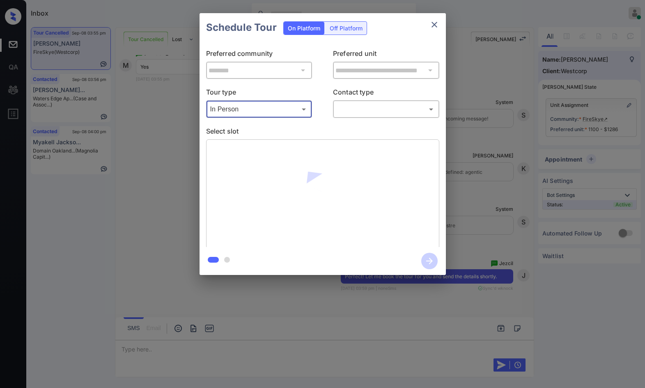
click at [365, 108] on body "Inbox Jezcil Usanastre Online Set yourself offline Set yourself on break Profil…" at bounding box center [322, 194] width 645 height 388
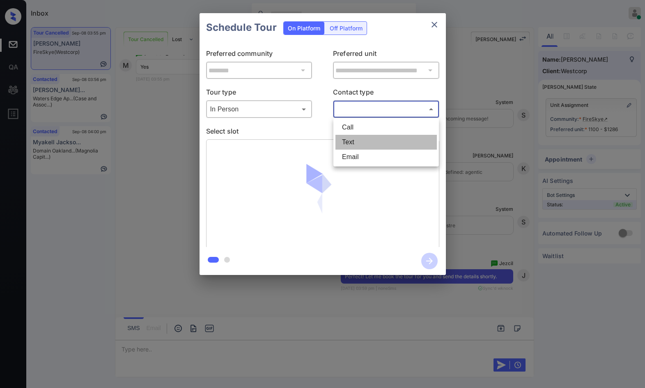
click at [381, 148] on li "Text" at bounding box center [386, 142] width 101 height 15
type input "****"
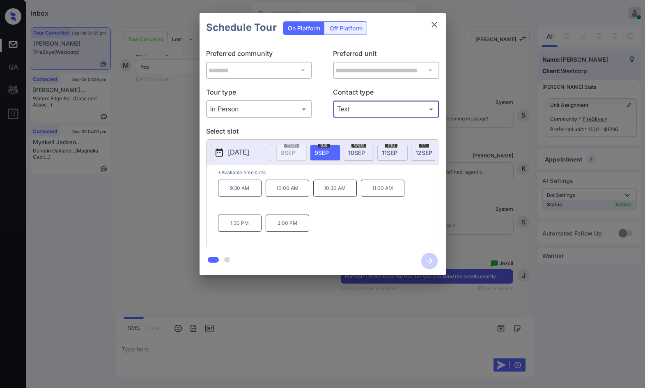
click at [248, 229] on p "1:30 PM" at bounding box center [240, 222] width 44 height 17
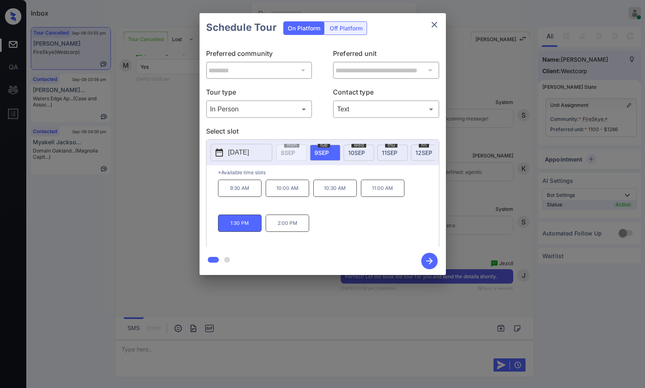
click at [422, 262] on icon "button" at bounding box center [430, 261] width 16 height 16
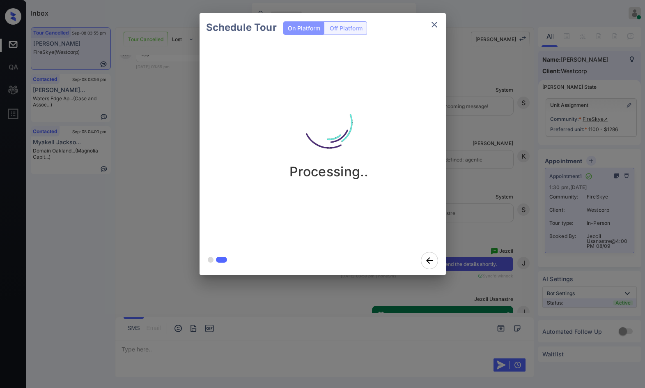
click at [159, 180] on div "Schedule Tour On Platform Off Platform Processing.." at bounding box center [322, 144] width 645 height 288
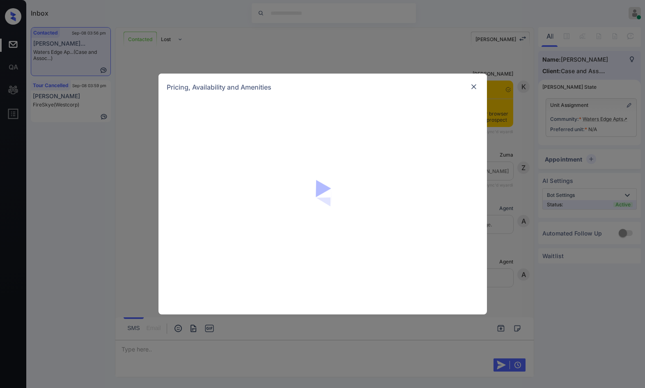
scroll to position [693, 0]
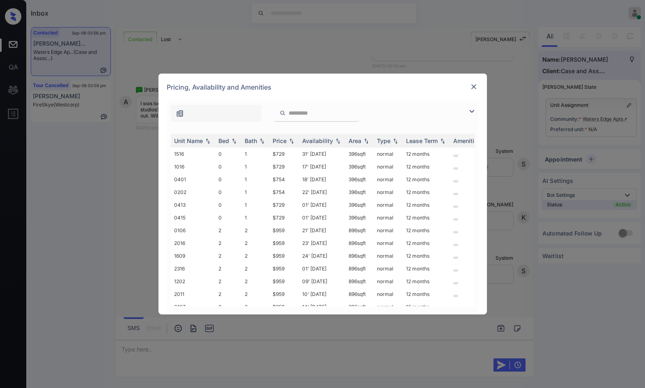
click at [472, 108] on img at bounding box center [472, 111] width 10 height 10
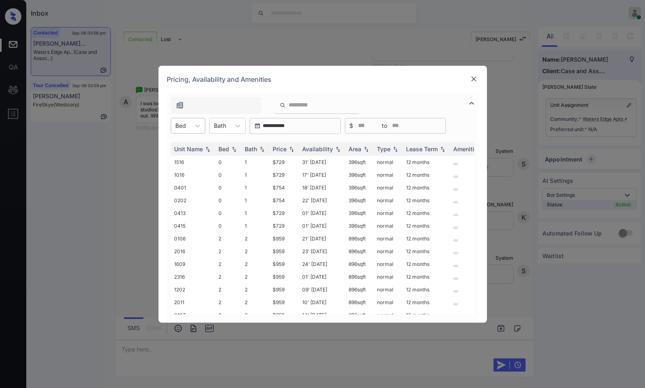
click at [187, 124] on div "Bed" at bounding box center [180, 126] width 19 height 12
click at [188, 145] on div "0" at bounding box center [188, 145] width 35 height 15
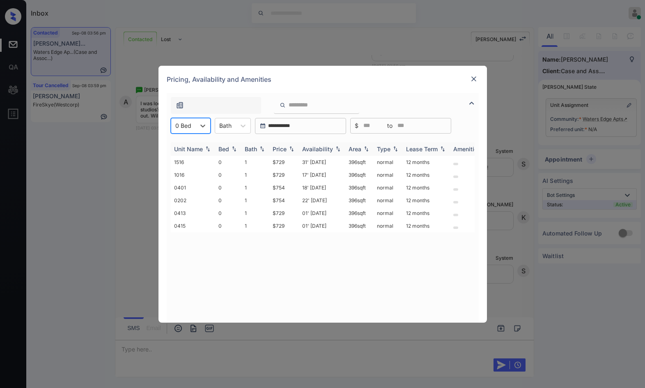
click at [293, 149] on img at bounding box center [292, 149] width 8 height 6
drag, startPoint x: 274, startPoint y: 160, endPoint x: 291, endPoint y: 160, distance: 16.8
click at [291, 160] on td "$729" at bounding box center [285, 162] width 30 height 13
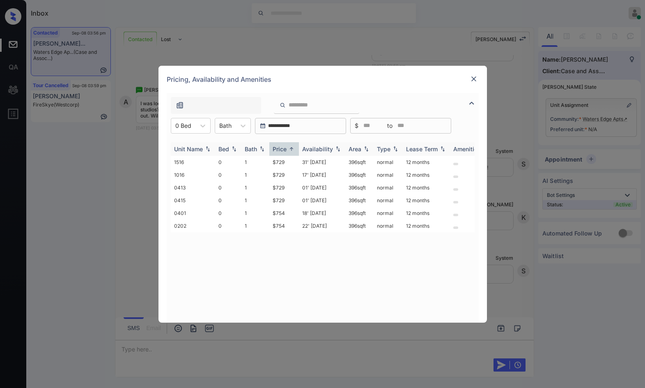
click at [290, 160] on td "$729" at bounding box center [285, 162] width 30 height 13
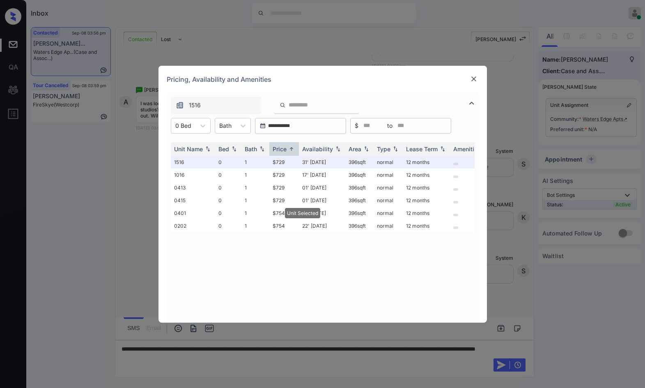
click at [474, 73] on div "Pricing, Availability and Amenities" at bounding box center [323, 79] width 329 height 27
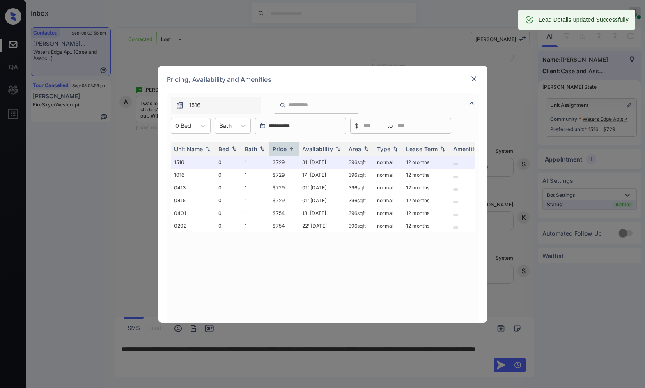
click at [472, 78] on img at bounding box center [474, 79] width 8 height 8
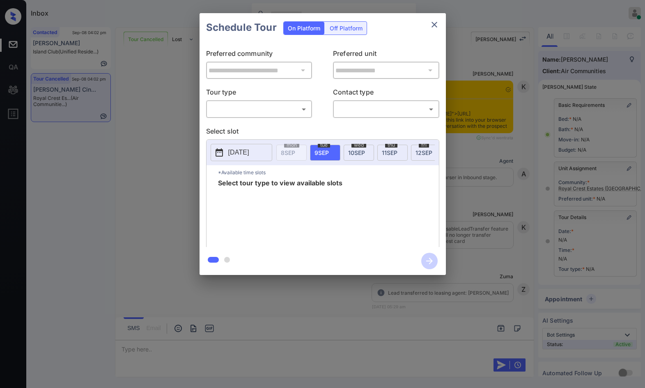
scroll to position [2985, 0]
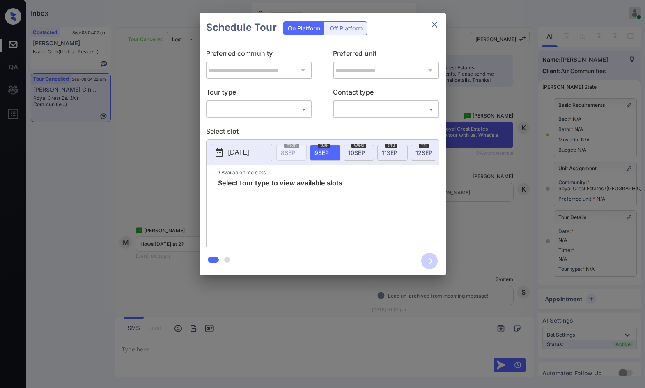
drag, startPoint x: 249, startPoint y: 98, endPoint x: 249, endPoint y: 103, distance: 4.9
click at [249, 98] on p "Tour type" at bounding box center [259, 93] width 106 height 13
click at [248, 108] on body "Inbox Jezcil Usanastre Online Set yourself offline Set yourself on break Profil…" at bounding box center [322, 194] width 645 height 388
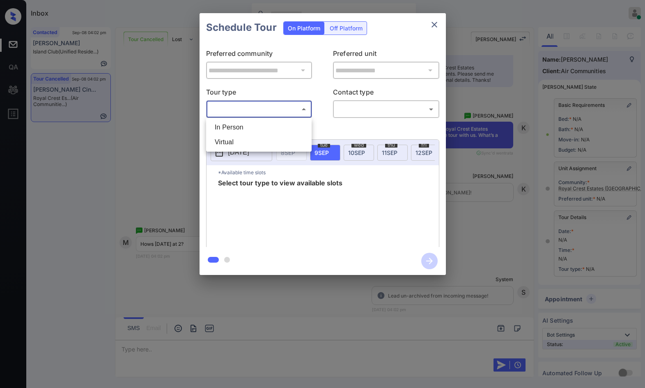
click at [255, 128] on li "In Person" at bounding box center [258, 127] width 101 height 15
type input "********"
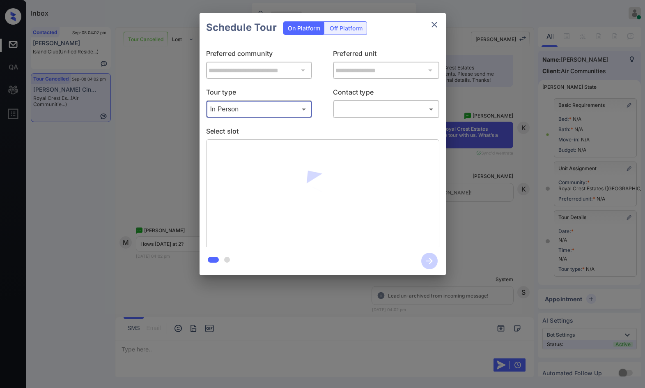
click at [373, 101] on div "​ ​" at bounding box center [386, 109] width 106 height 18
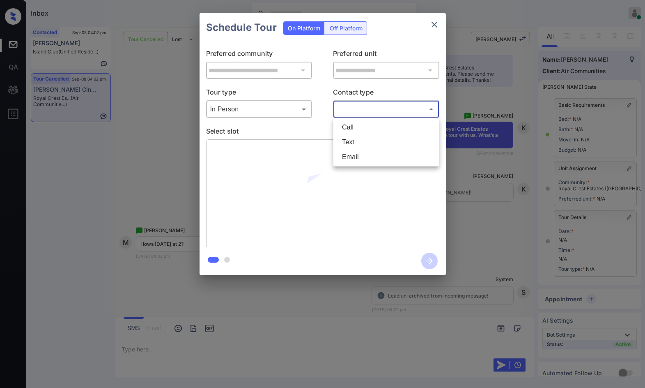
click at [378, 111] on body "Inbox Jezcil Usanastre Online Set yourself offline Set yourself on break Profil…" at bounding box center [322, 194] width 645 height 388
drag, startPoint x: 384, startPoint y: 143, endPoint x: 380, endPoint y: 150, distance: 7.7
click at [384, 142] on li "Text" at bounding box center [386, 142] width 101 height 15
type input "****"
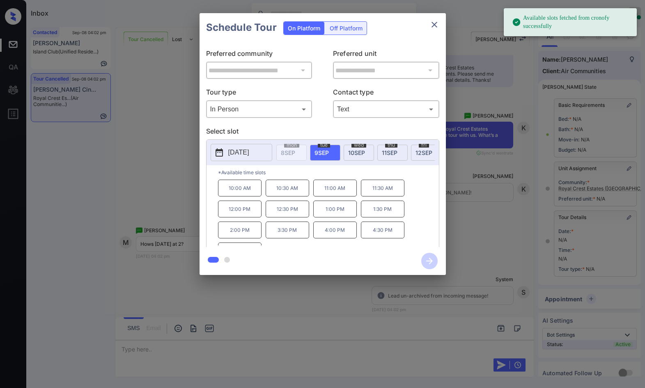
click at [358, 154] on span "[DATE]" at bounding box center [356, 152] width 17 height 7
click at [165, 200] on div "**********" at bounding box center [322, 144] width 645 height 288
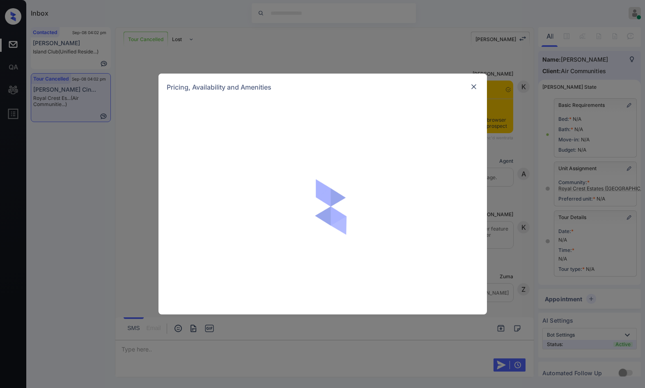
scroll to position [257, 0]
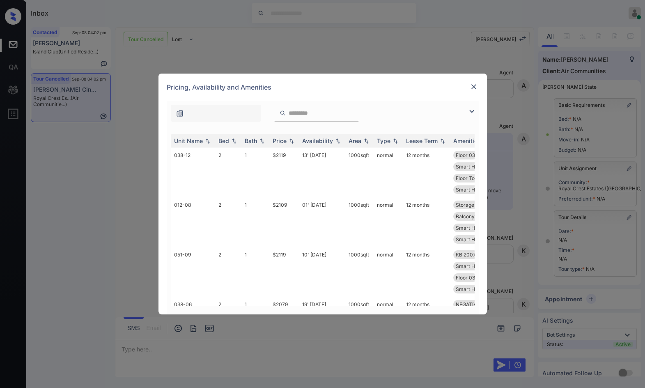
click at [474, 112] on img at bounding box center [472, 111] width 10 height 10
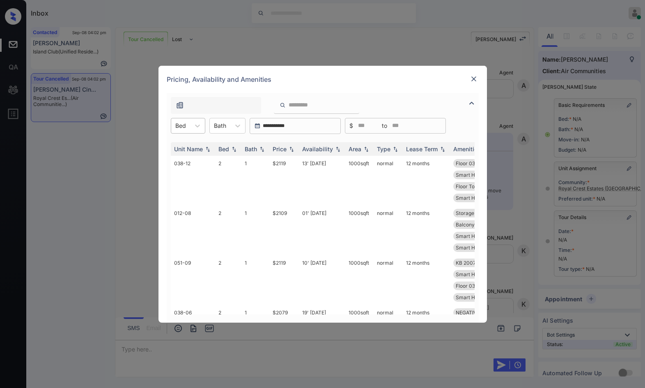
click at [183, 123] on div at bounding box center [180, 125] width 11 height 9
click at [184, 157] on div "1" at bounding box center [188, 160] width 35 height 15
click at [297, 166] on td "$1859" at bounding box center [285, 181] width 30 height 50
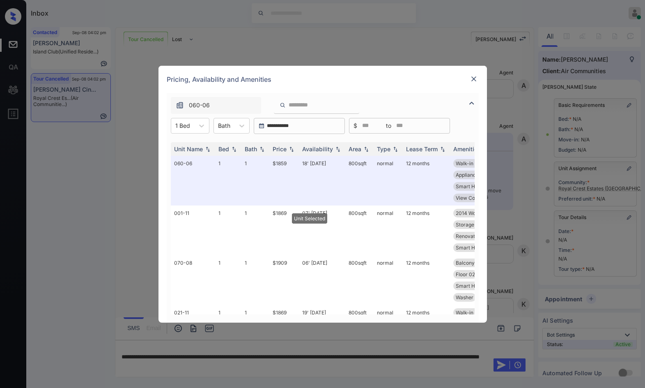
click at [473, 81] on img at bounding box center [474, 79] width 8 height 8
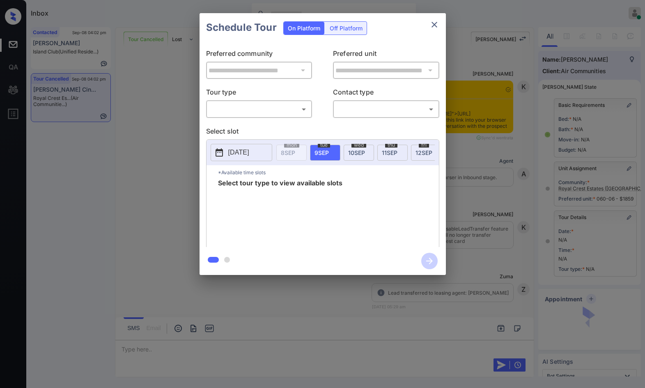
scroll to position [3654, 0]
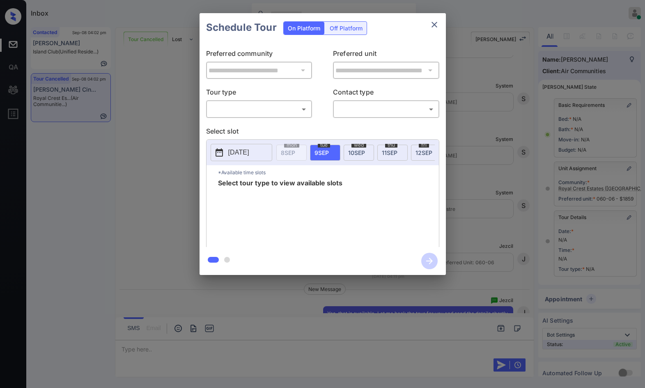
click at [264, 113] on body "Inbox Jezcil Usanastre Online Set yourself offline Set yourself on break Profil…" at bounding box center [322, 194] width 645 height 388
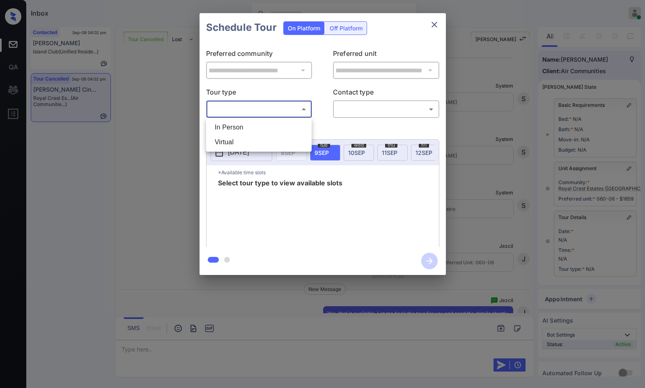
click at [250, 130] on li "In Person" at bounding box center [258, 127] width 101 height 15
type input "********"
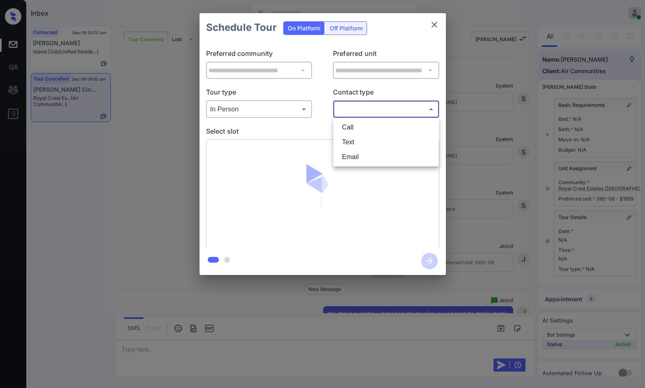
drag, startPoint x: 353, startPoint y: 111, endPoint x: 369, endPoint y: 151, distance: 42.7
click at [356, 113] on body "Inbox Jezcil Usanastre Online Set yourself offline Set yourself on break Profil…" at bounding box center [322, 194] width 645 height 388
click at [365, 144] on li "Text" at bounding box center [386, 142] width 101 height 15
drag, startPoint x: 370, startPoint y: 105, endPoint x: 367, endPoint y: 146, distance: 41.2
click at [370, 105] on body "Inbox Jezcil Usanastre Online Set yourself offline Set yourself on break Profil…" at bounding box center [322, 194] width 645 height 388
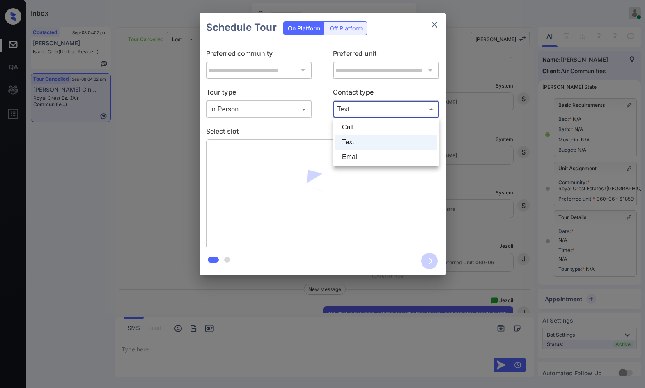
click at [369, 153] on li "Email" at bounding box center [386, 157] width 101 height 15
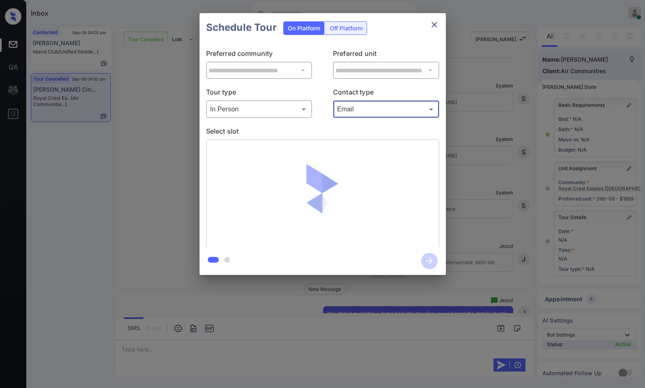
click at [380, 108] on body "Inbox Jezcil Usanastre Online Set yourself offline Set yourself on break Profil…" at bounding box center [322, 194] width 645 height 388
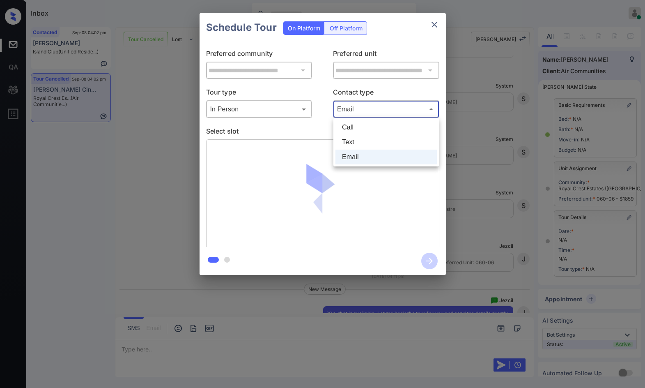
click at [377, 136] on li "Text" at bounding box center [386, 142] width 101 height 15
type input "****"
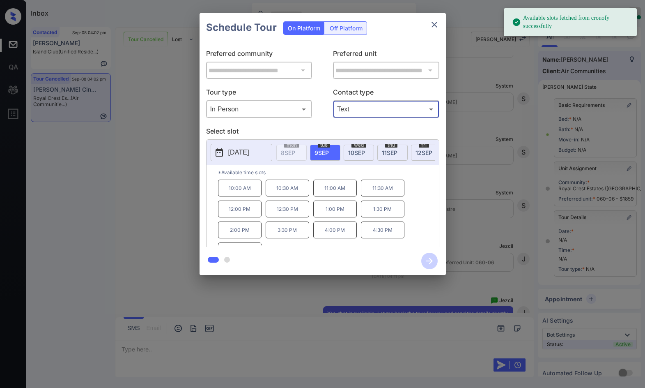
click at [358, 154] on span "[DATE]" at bounding box center [356, 152] width 17 height 7
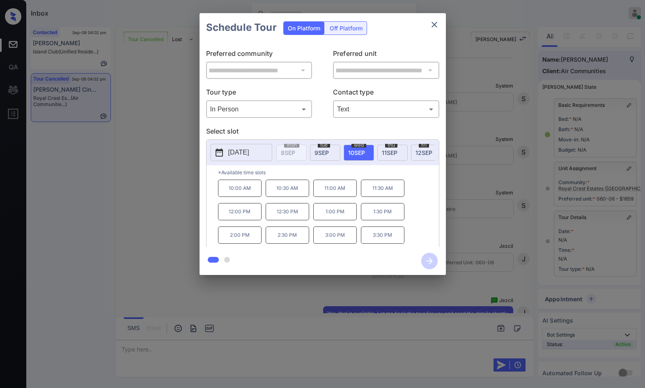
click at [250, 238] on p "2:00 PM" at bounding box center [240, 234] width 44 height 17
click at [429, 256] on icon "button" at bounding box center [430, 261] width 16 height 16
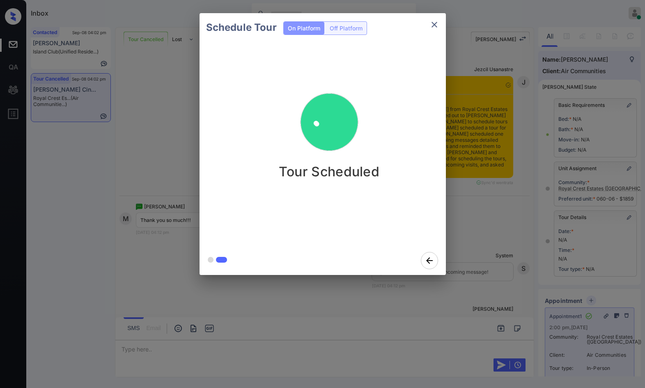
scroll to position [4270, 0]
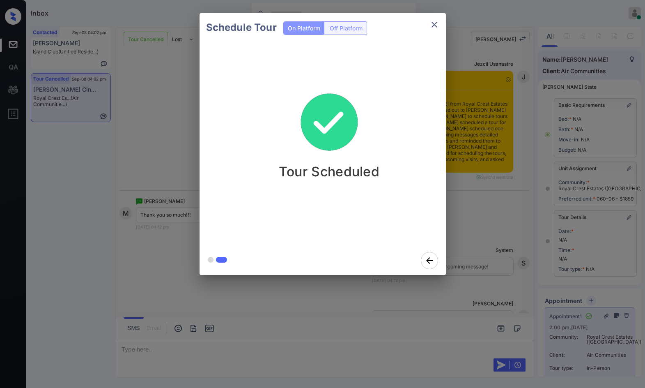
click at [166, 194] on div "Schedule Tour On Platform Off Platform Tour Scheduled" at bounding box center [322, 144] width 645 height 288
